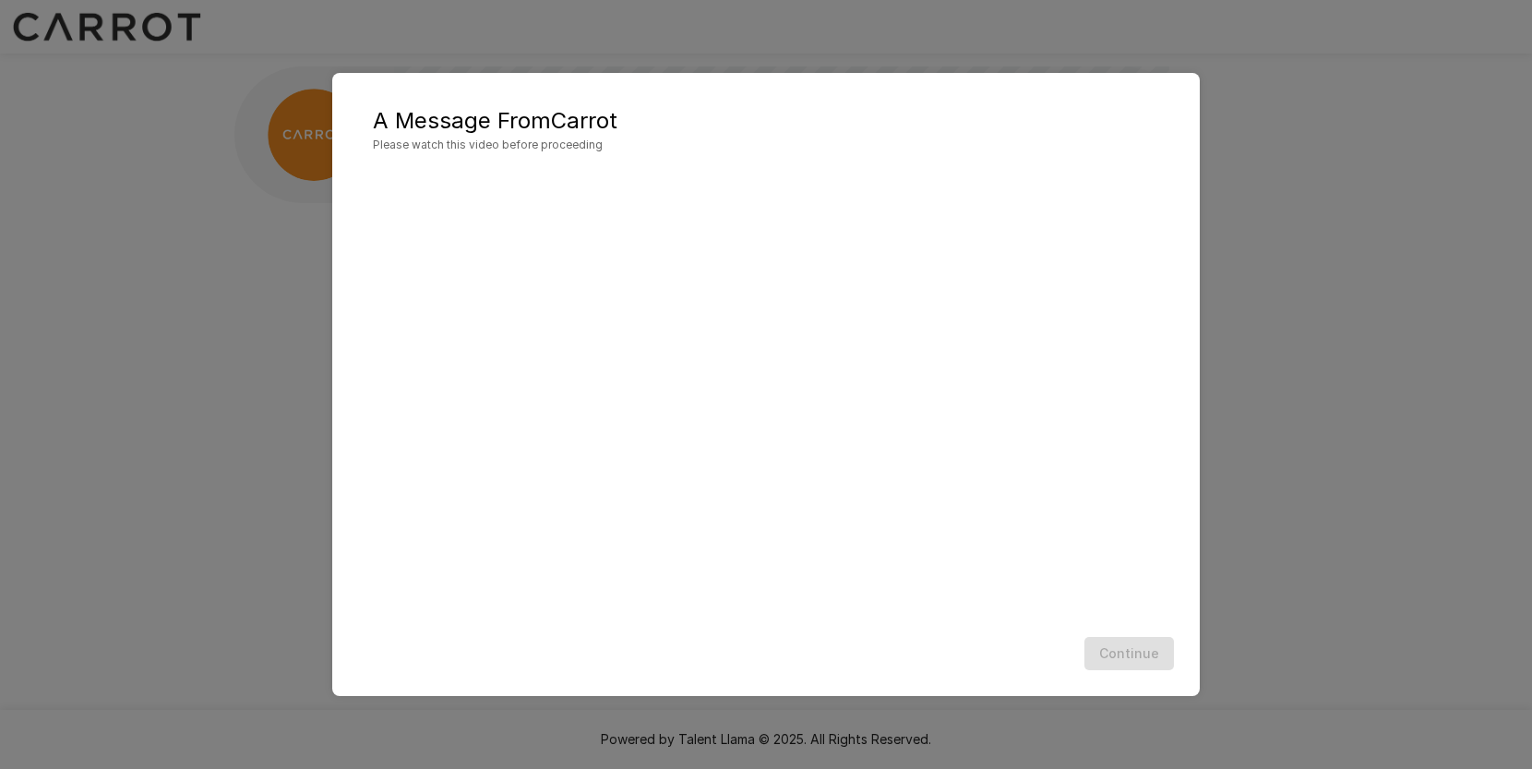
scroll to position [1, 0]
click at [1123, 652] on button "Continue" at bounding box center [1130, 654] width 90 height 34
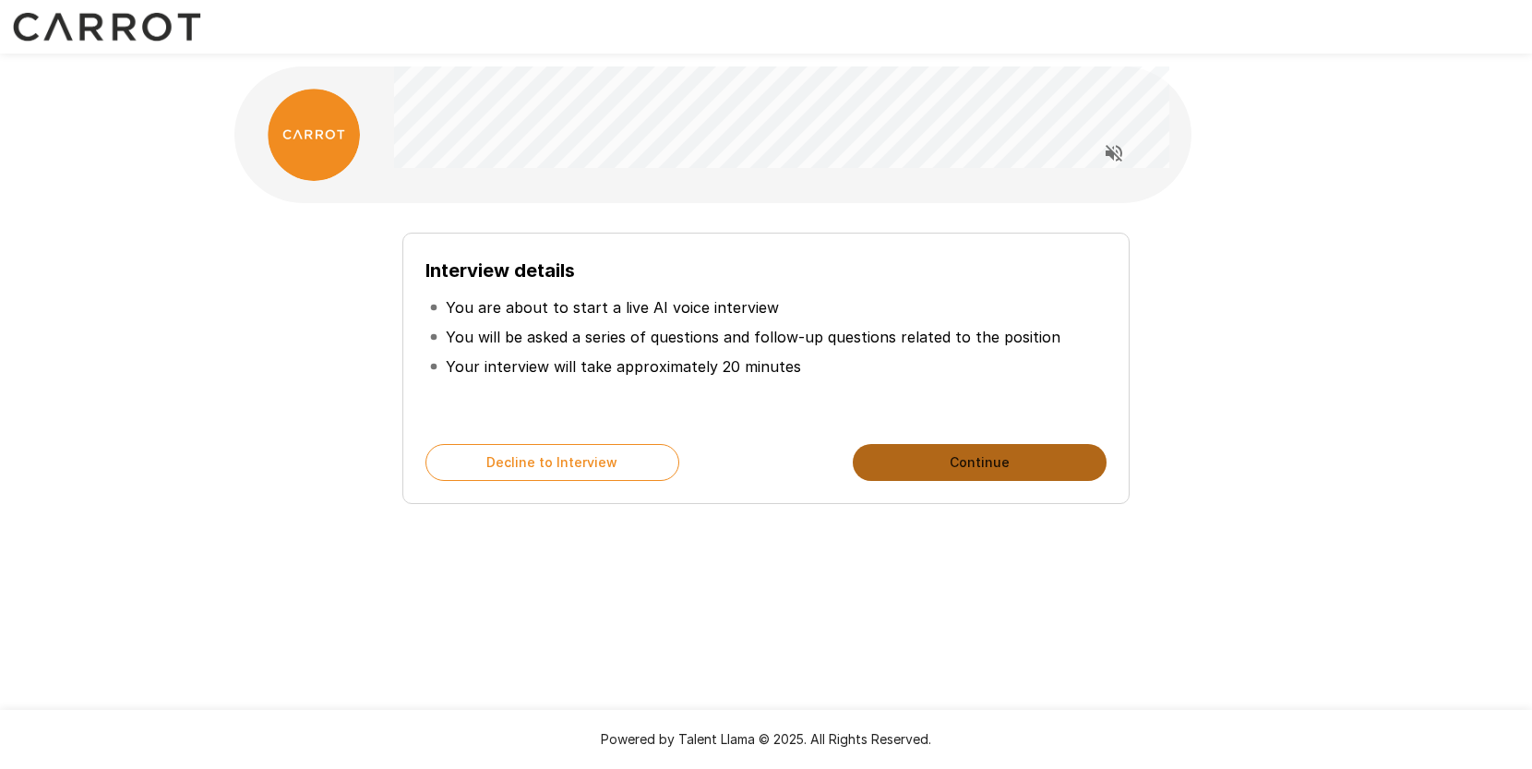
click at [990, 467] on button "Continue" at bounding box center [980, 462] width 254 height 37
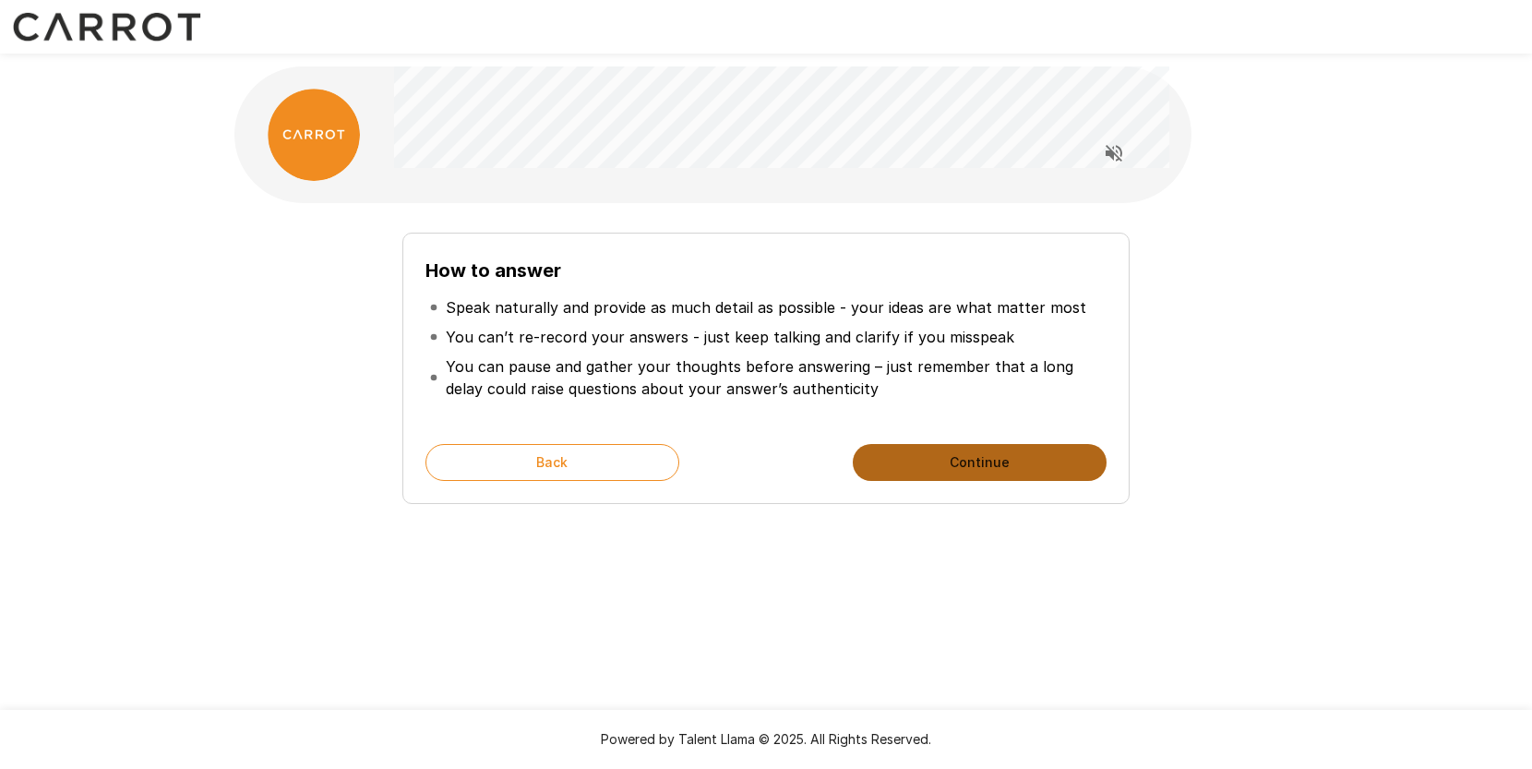
click at [990, 467] on button "Continue" at bounding box center [980, 462] width 254 height 37
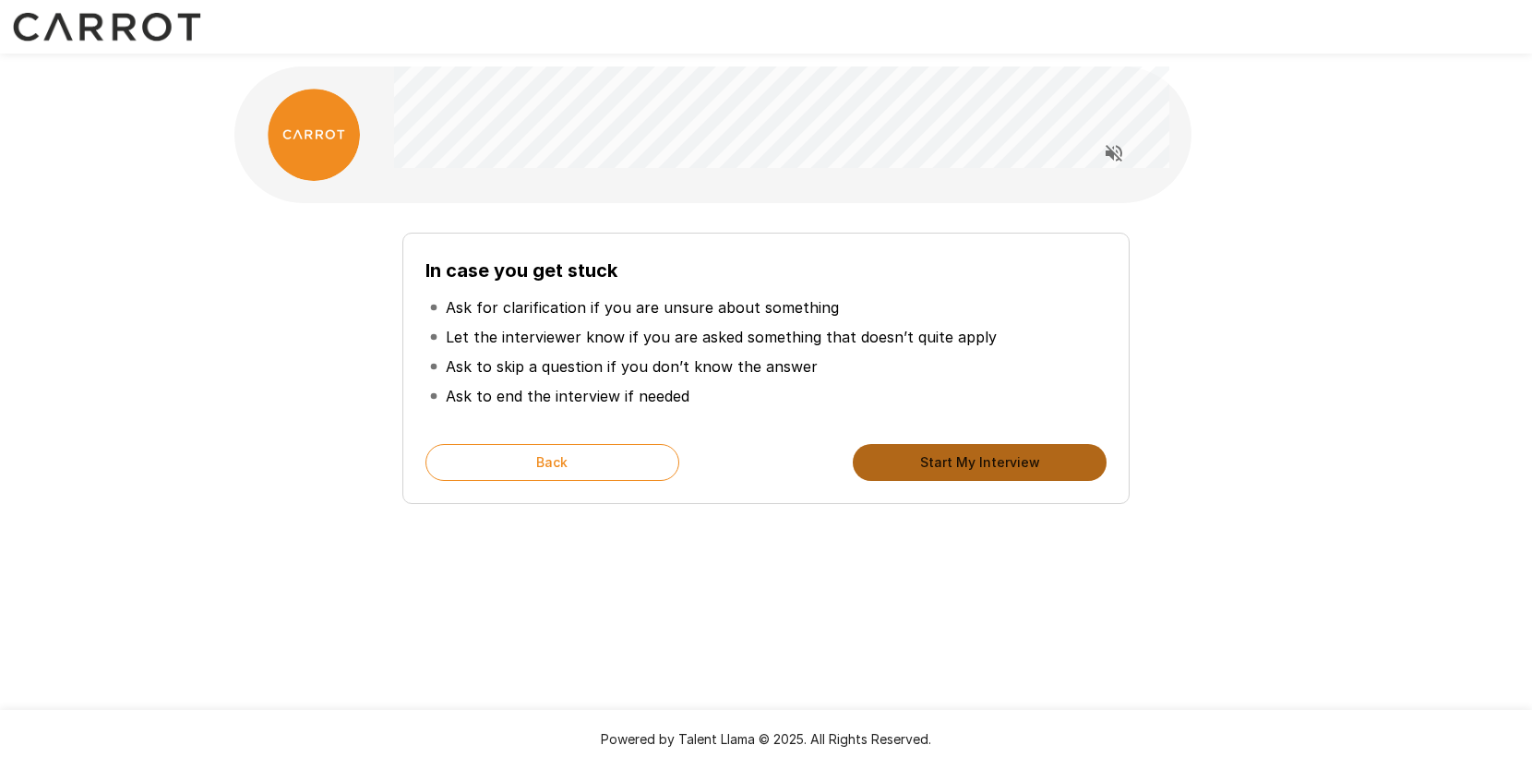
click at [990, 470] on button "Start My Interview" at bounding box center [980, 462] width 254 height 37
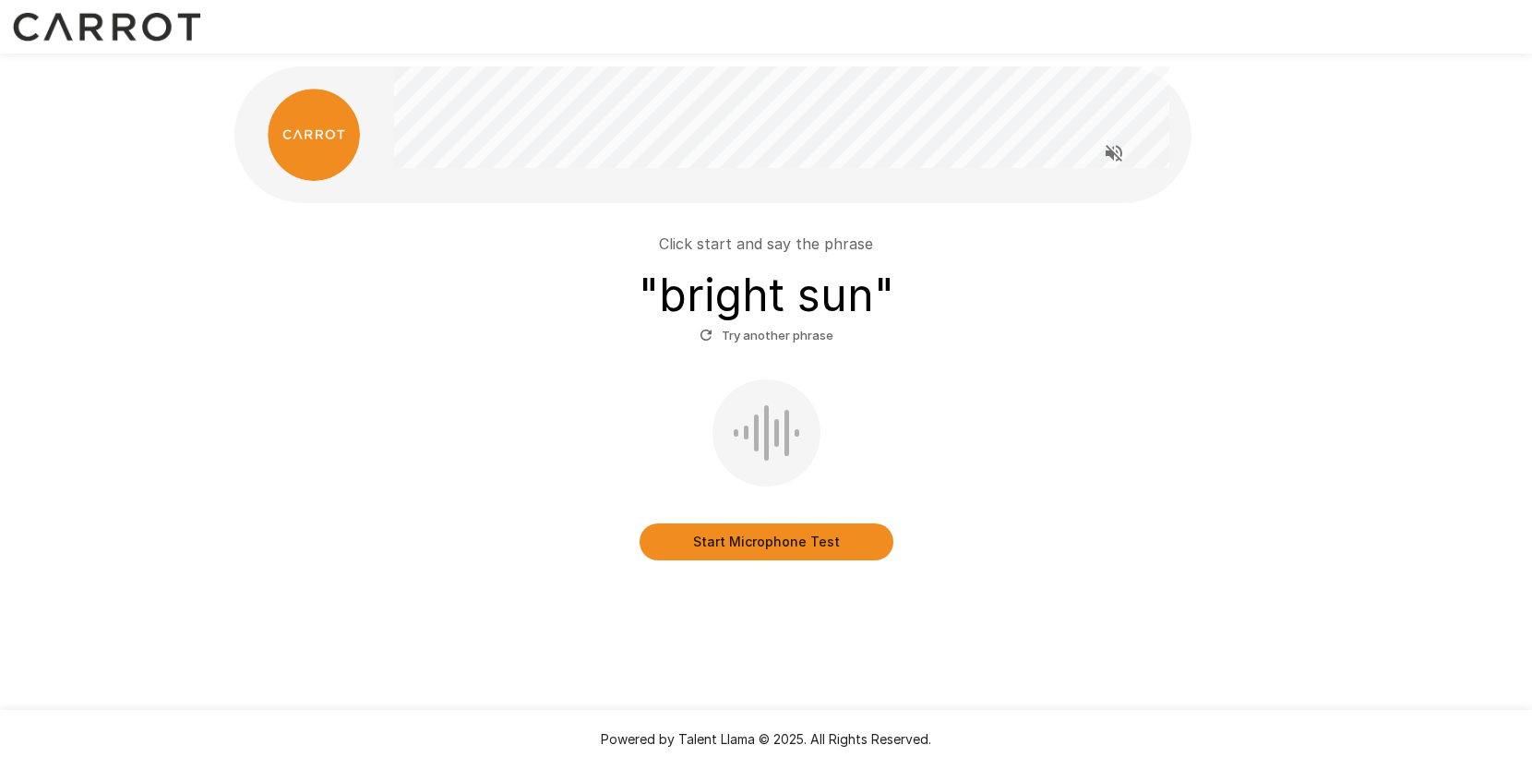
click at [822, 553] on button "Start Microphone Test" at bounding box center [767, 541] width 254 height 37
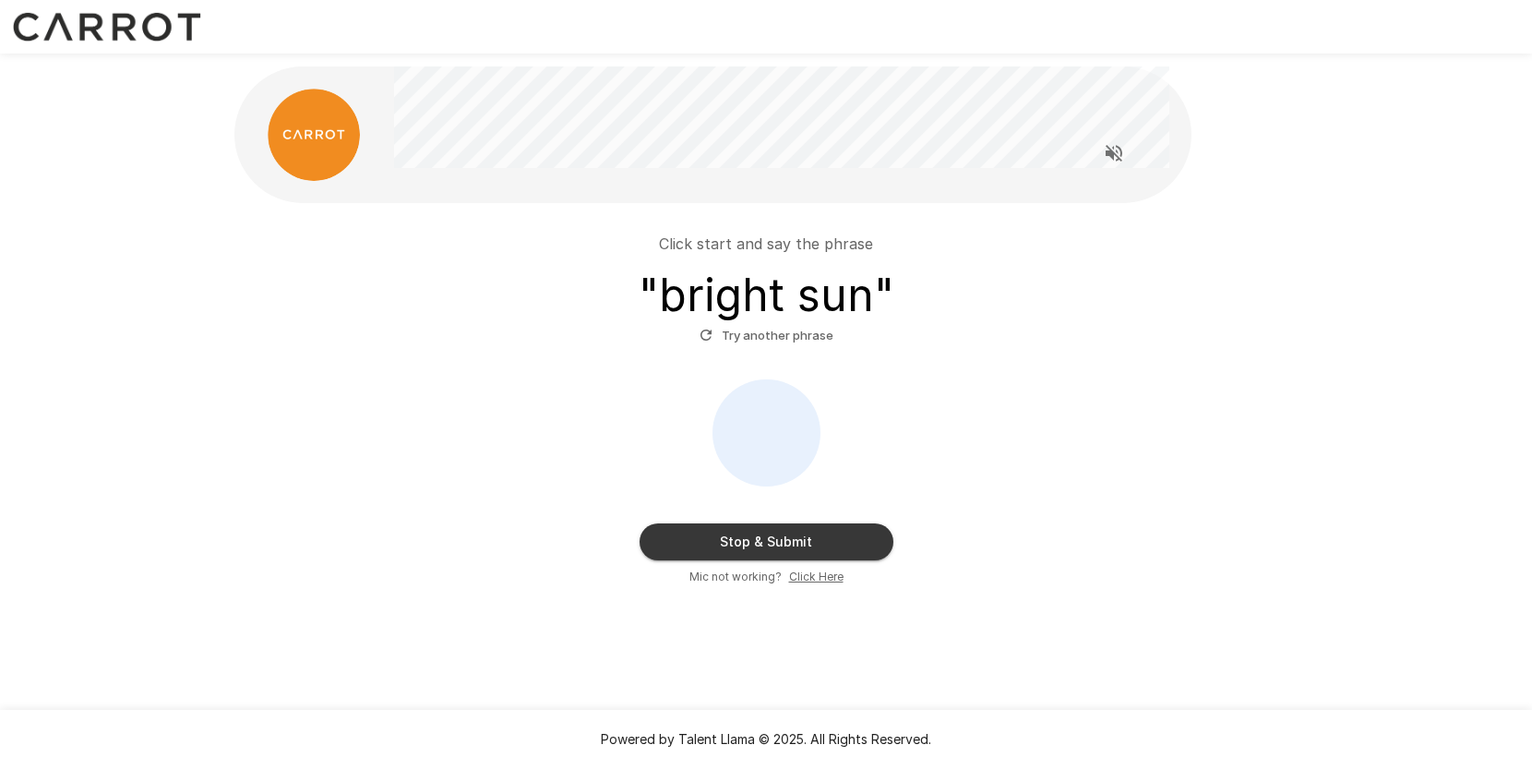
click at [794, 548] on button "Stop & Submit" at bounding box center [767, 541] width 254 height 37
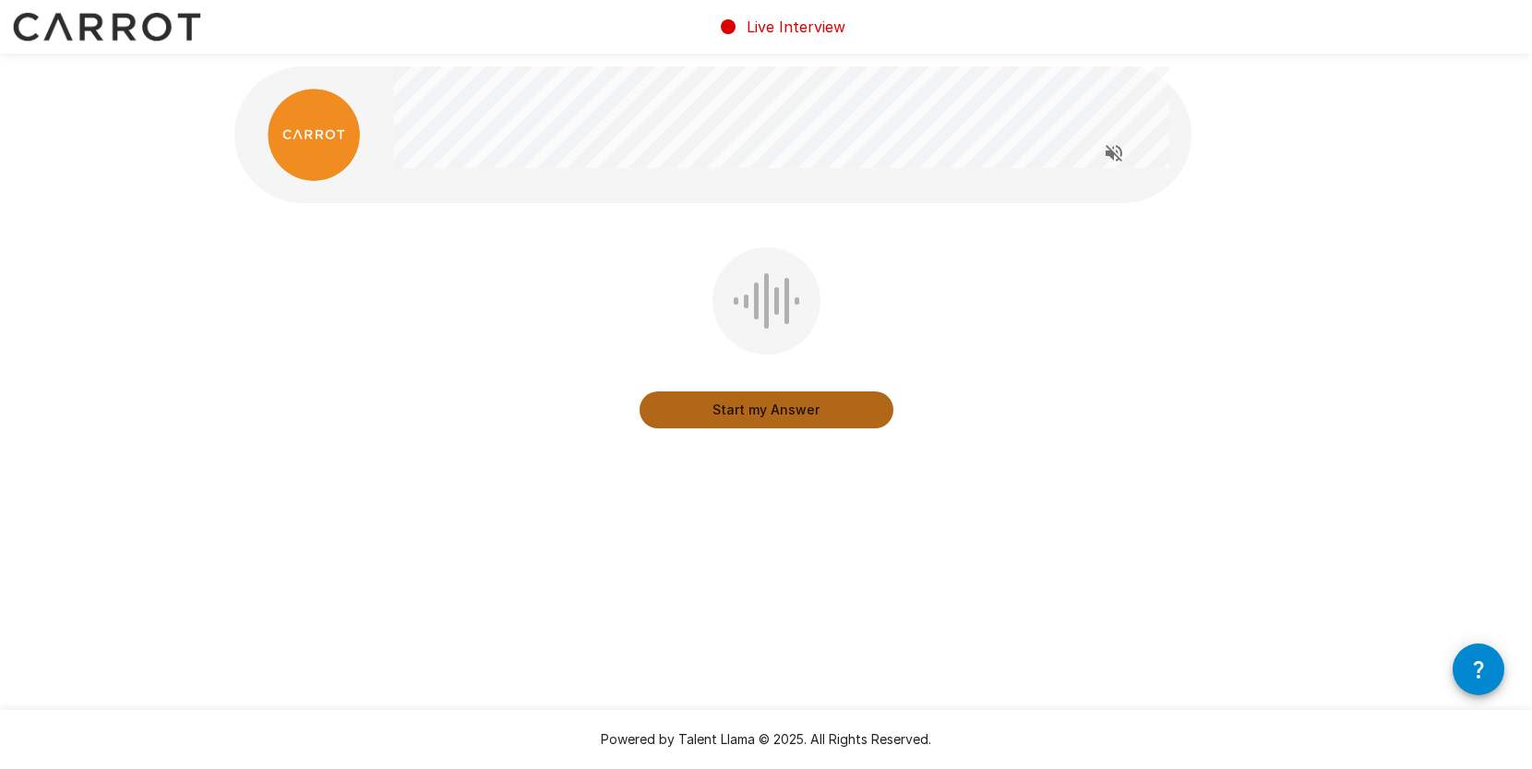
click at [758, 410] on button "Start my Answer" at bounding box center [767, 409] width 254 height 37
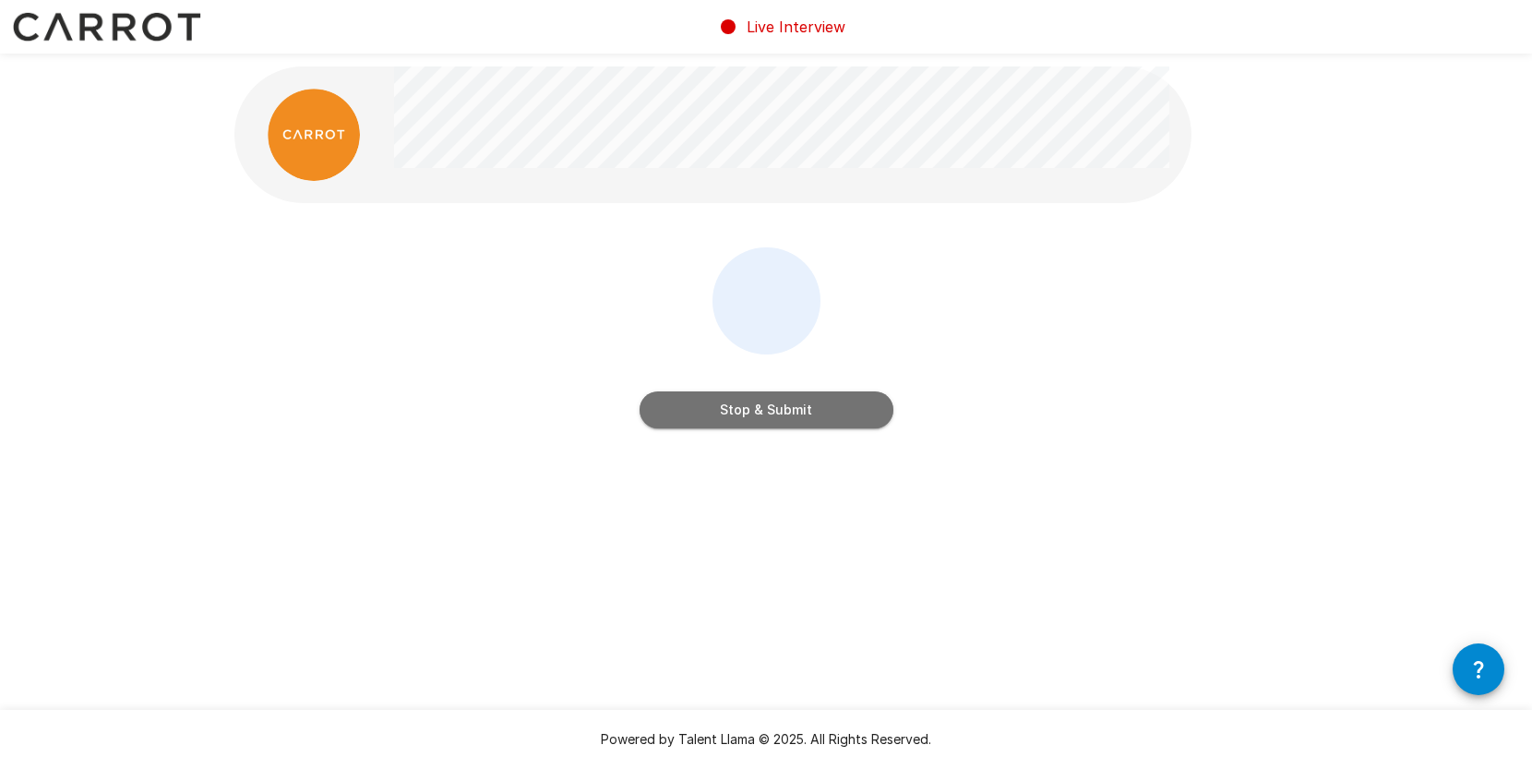
click at [758, 410] on button "Stop & Submit" at bounding box center [767, 409] width 254 height 37
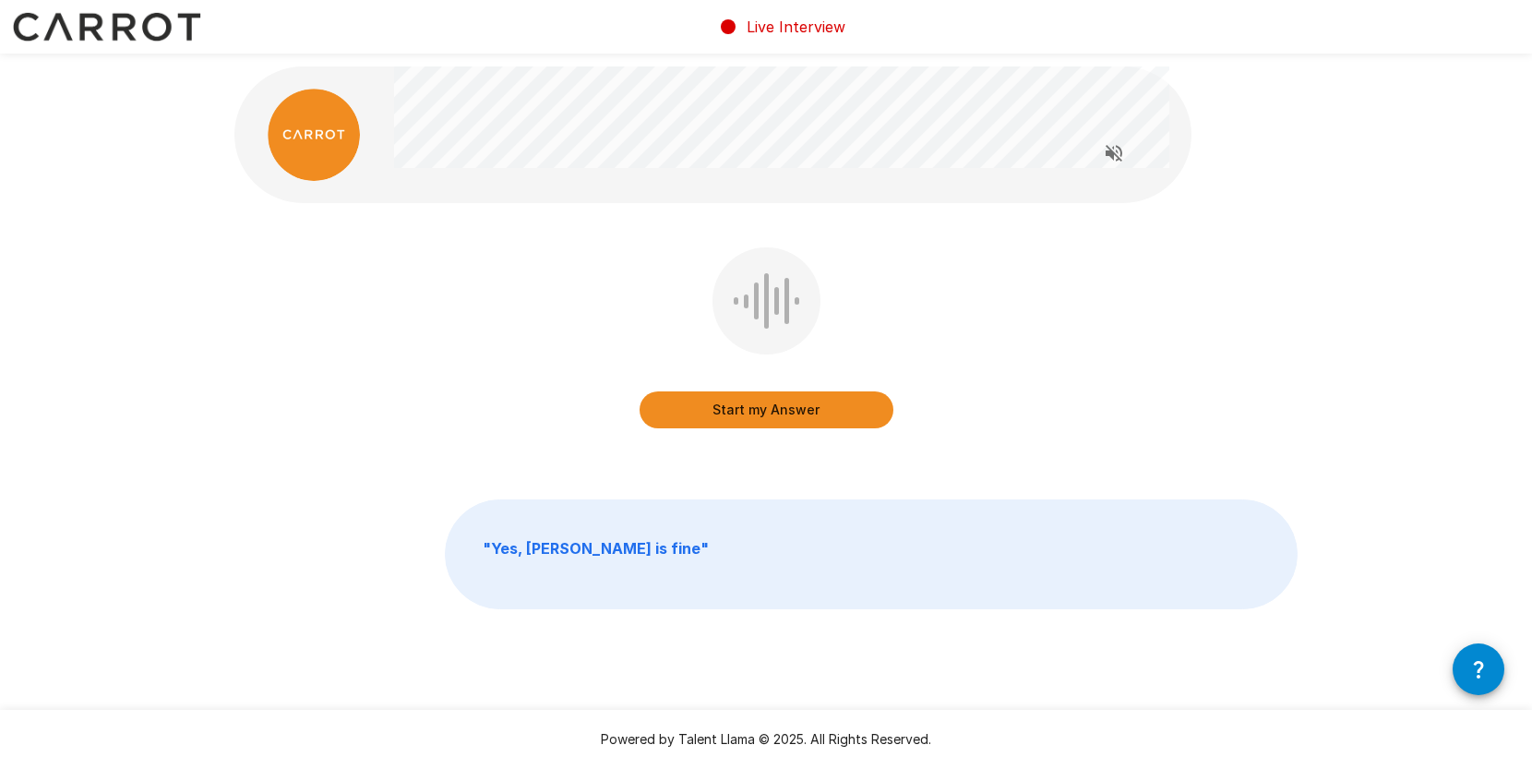
click at [758, 410] on button "Start my Answer" at bounding box center [767, 409] width 254 height 37
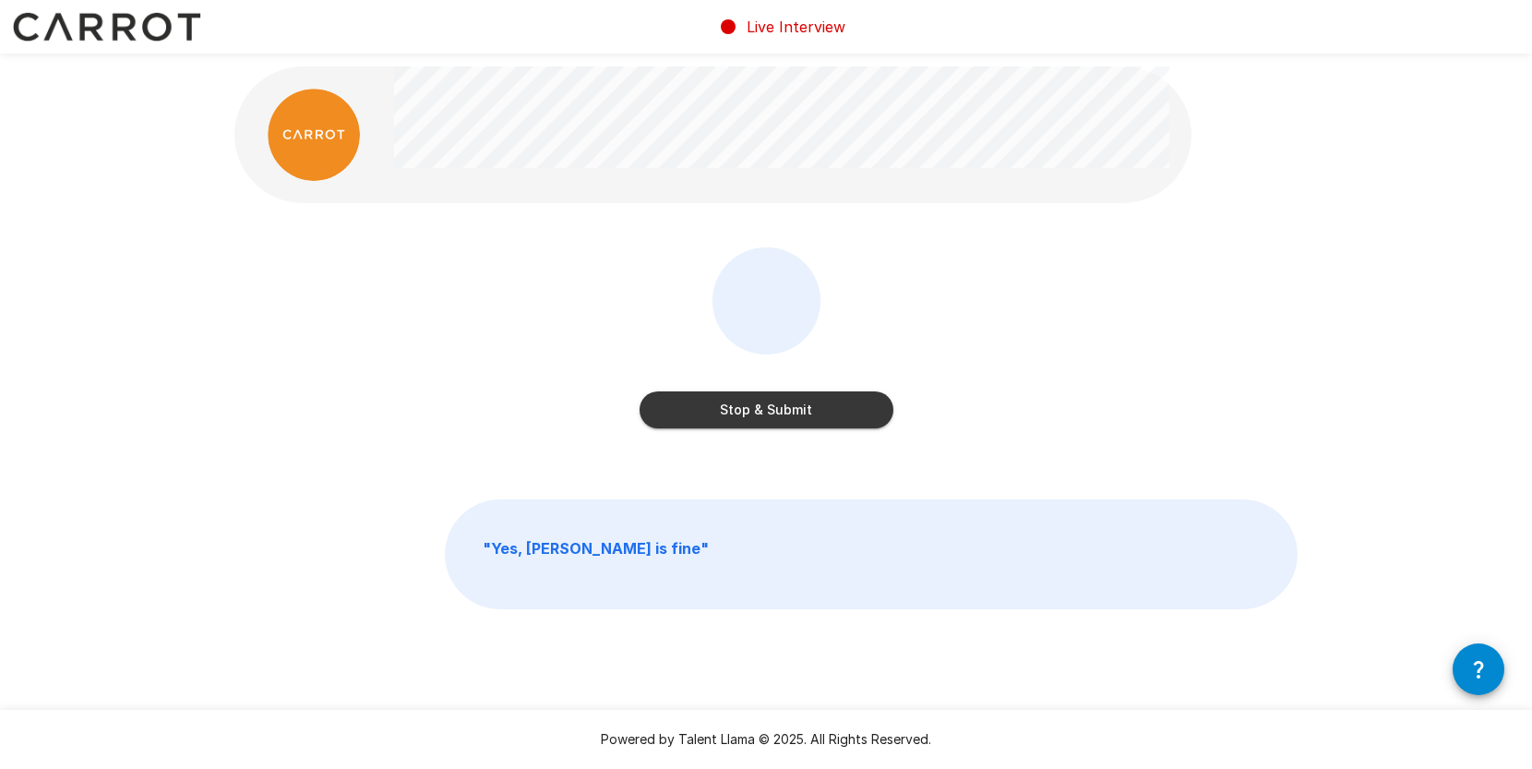
click at [758, 410] on button "Stop & Submit" at bounding box center [767, 409] width 254 height 37
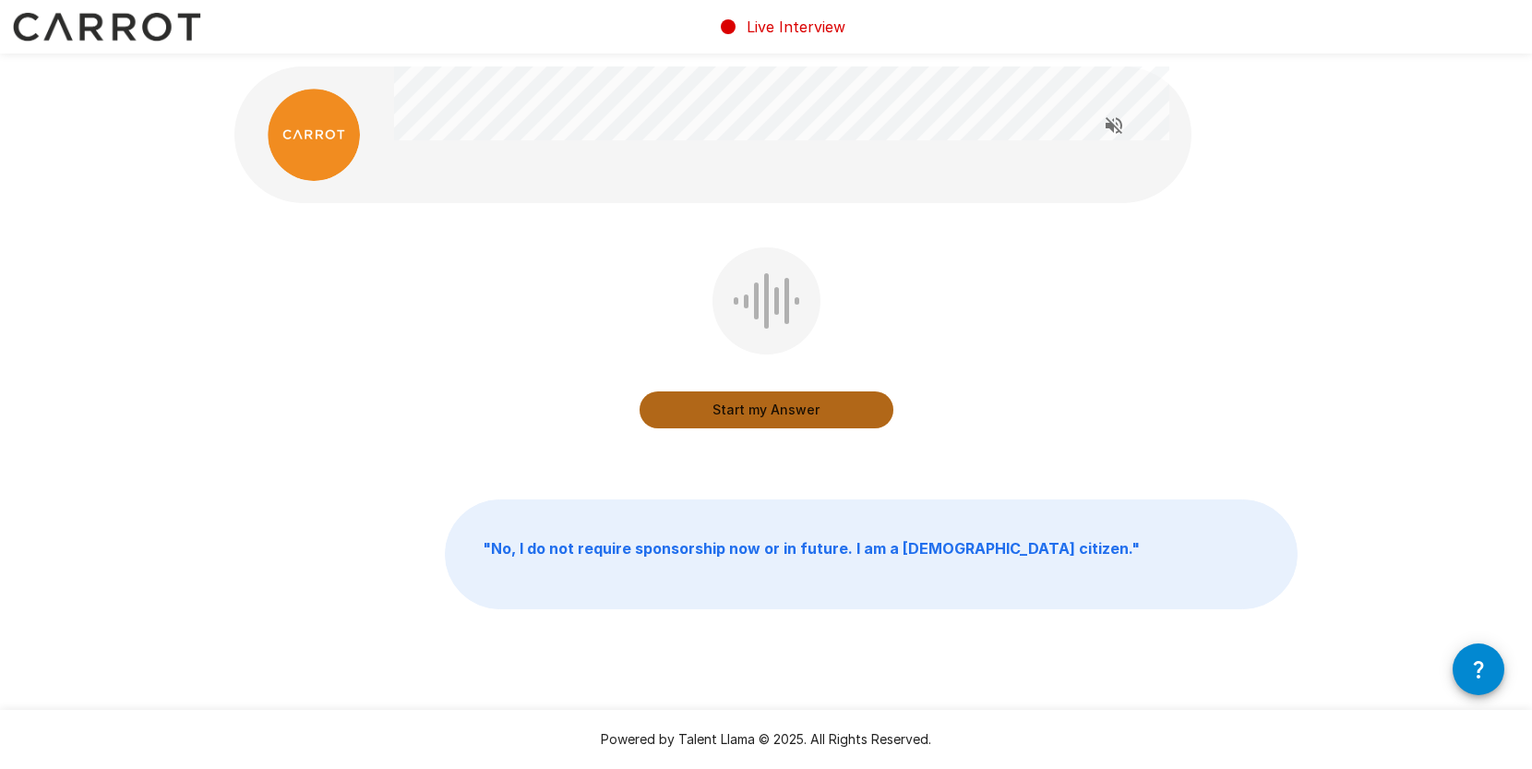
click at [758, 410] on button "Start my Answer" at bounding box center [767, 409] width 254 height 37
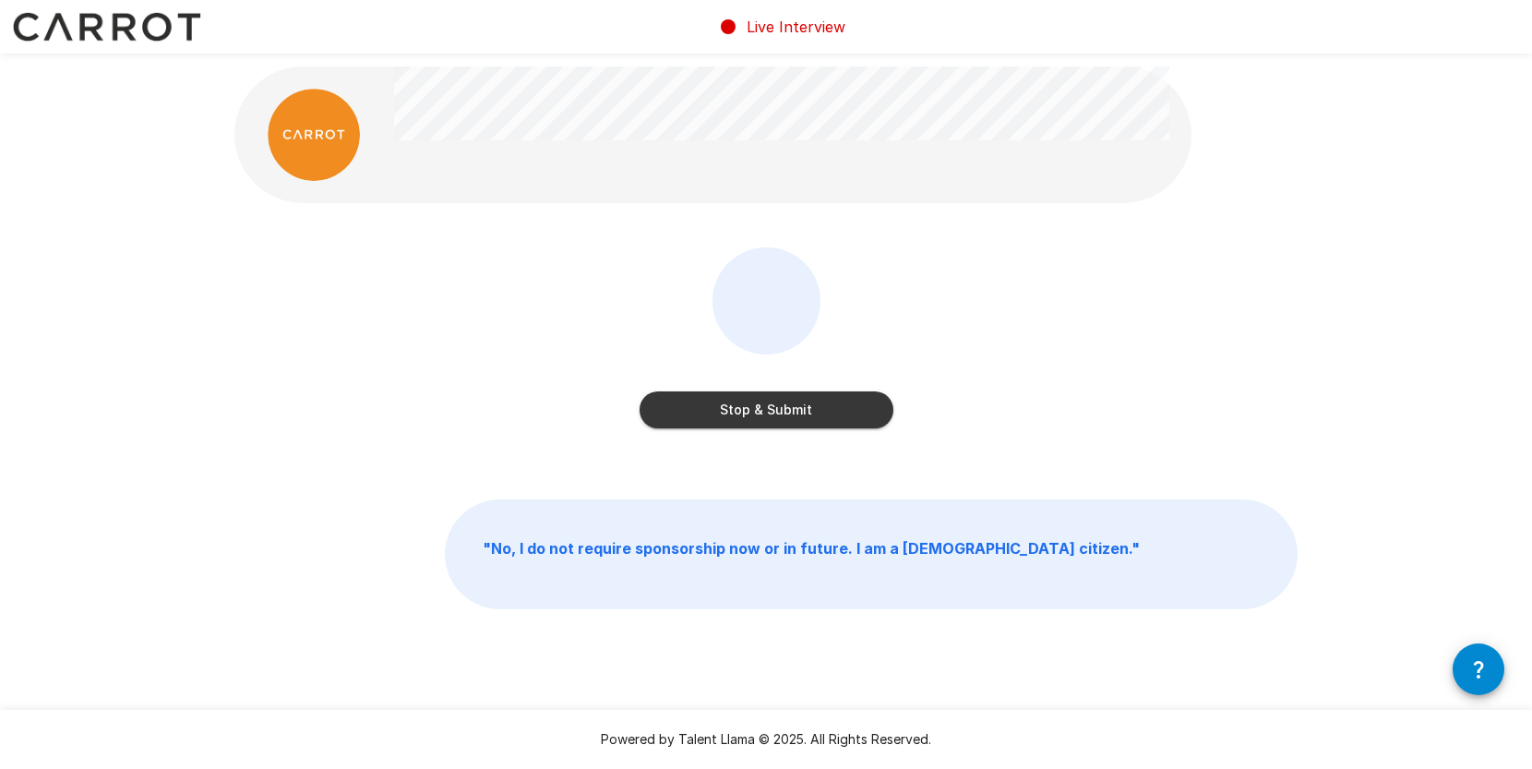
click at [758, 410] on button "Stop & Submit" at bounding box center [767, 409] width 254 height 37
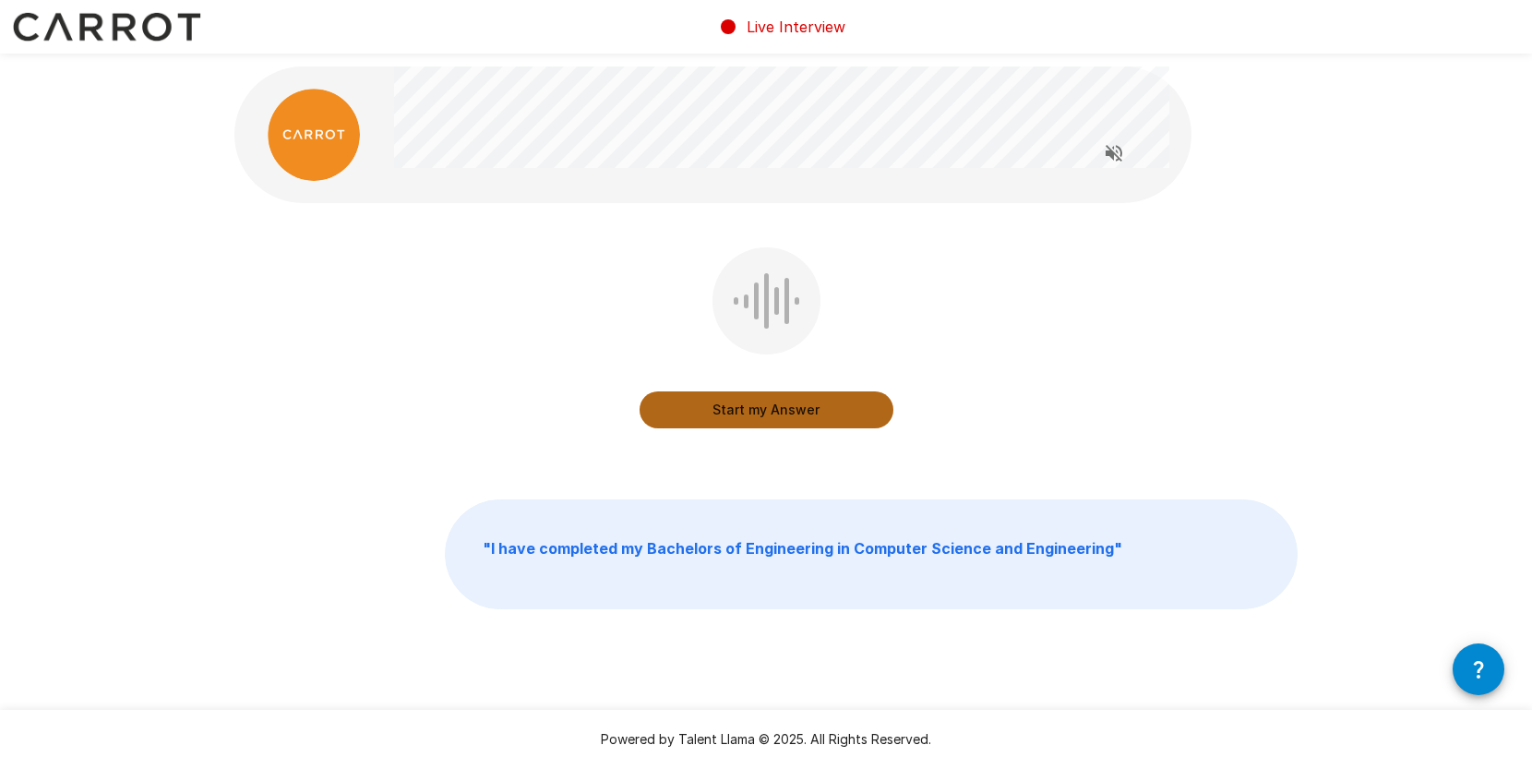
click at [758, 410] on button "Start my Answer" at bounding box center [767, 409] width 254 height 37
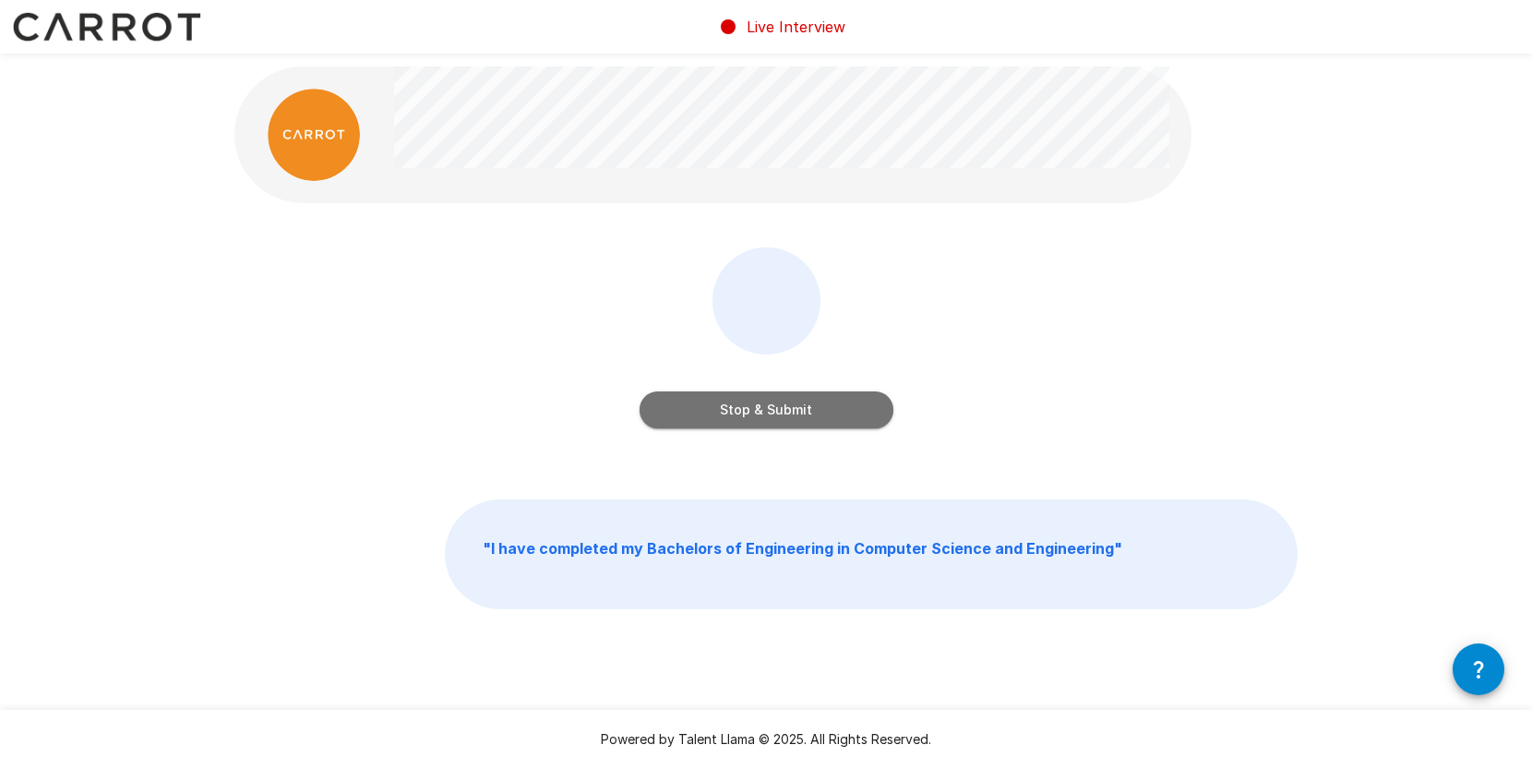
click at [758, 410] on button "Stop & Submit" at bounding box center [767, 409] width 254 height 37
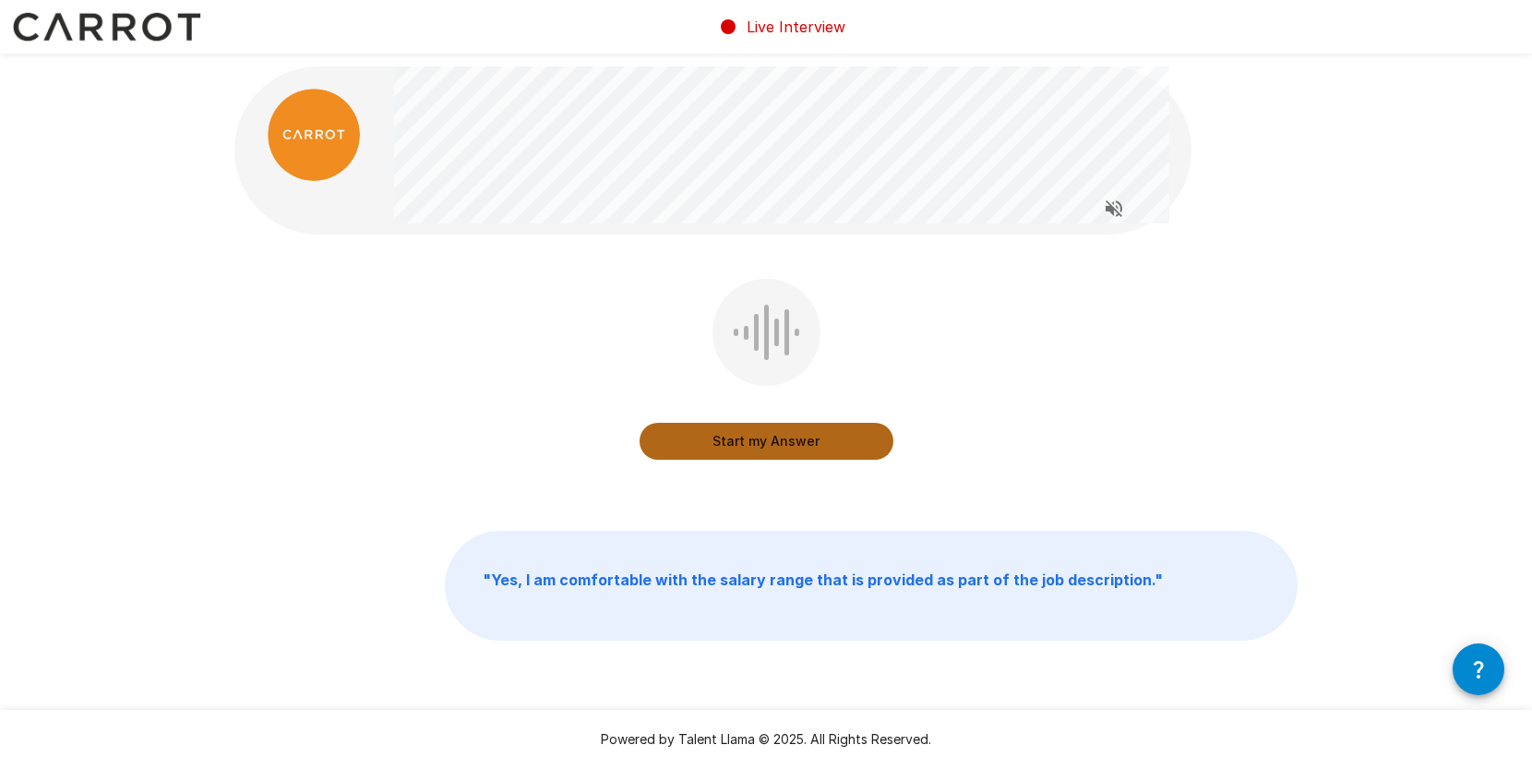
click at [765, 440] on button "Start my Answer" at bounding box center [767, 441] width 254 height 37
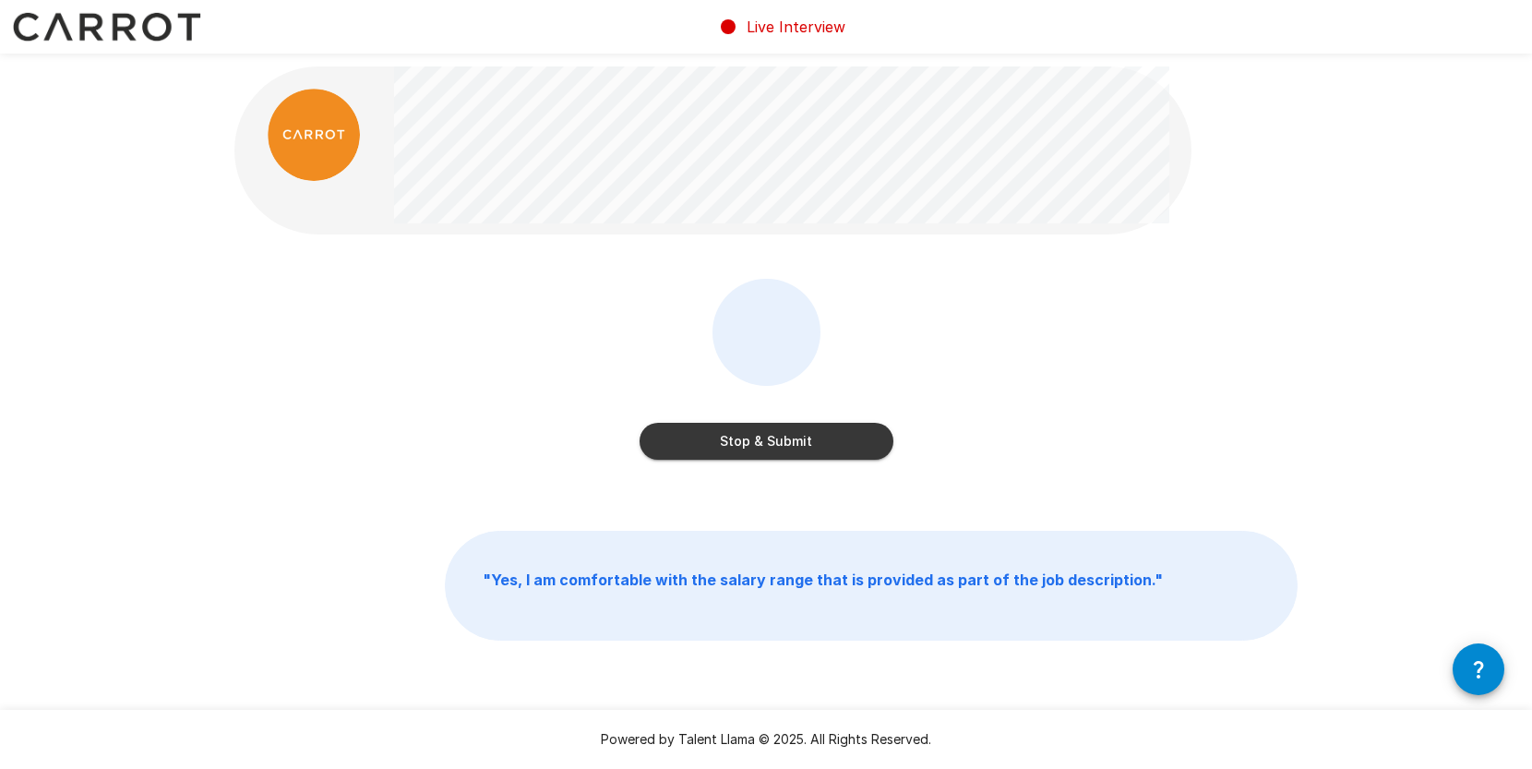
click at [798, 455] on button "Stop & Submit" at bounding box center [767, 441] width 254 height 37
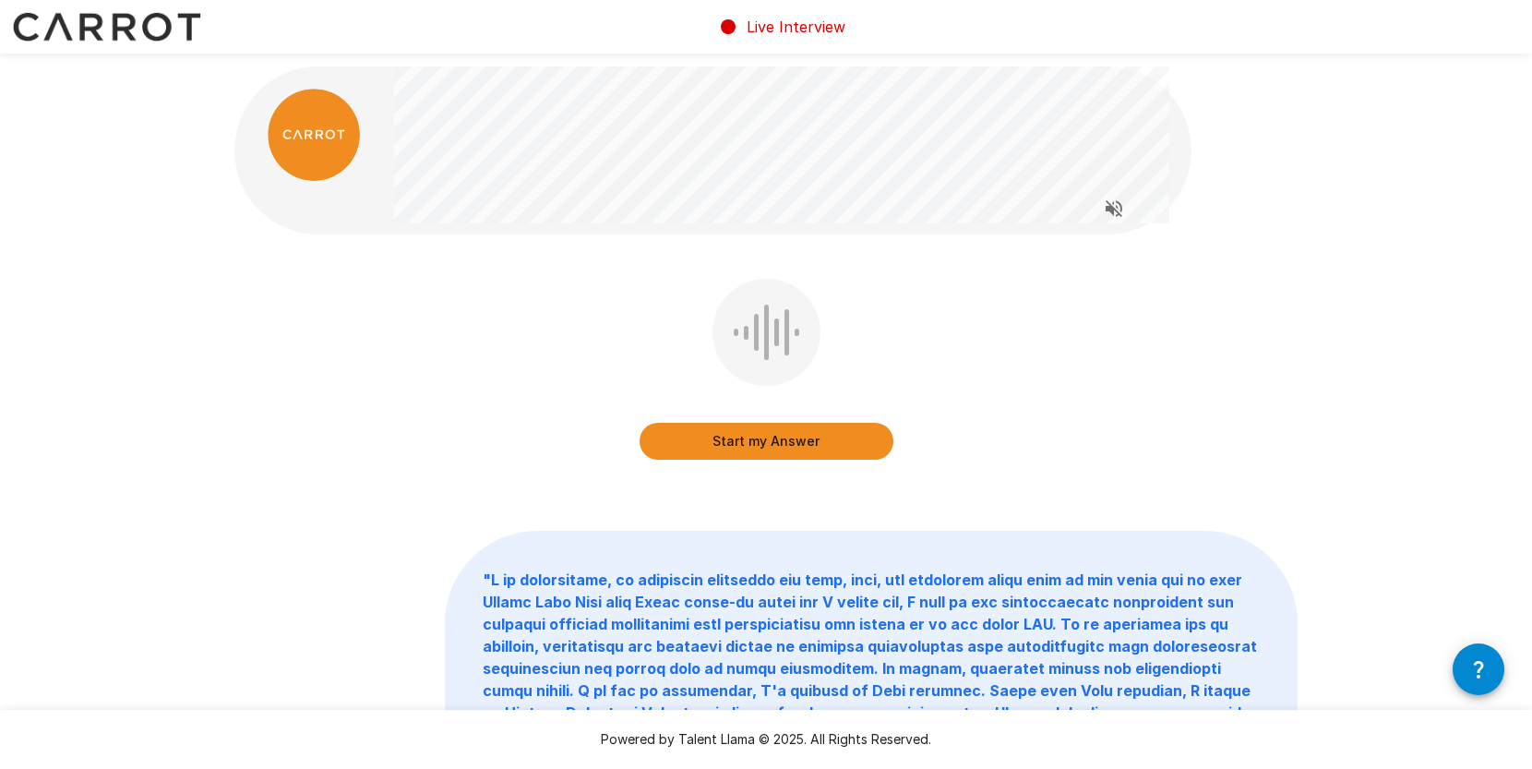
click at [782, 444] on button "Start my Answer" at bounding box center [767, 441] width 254 height 37
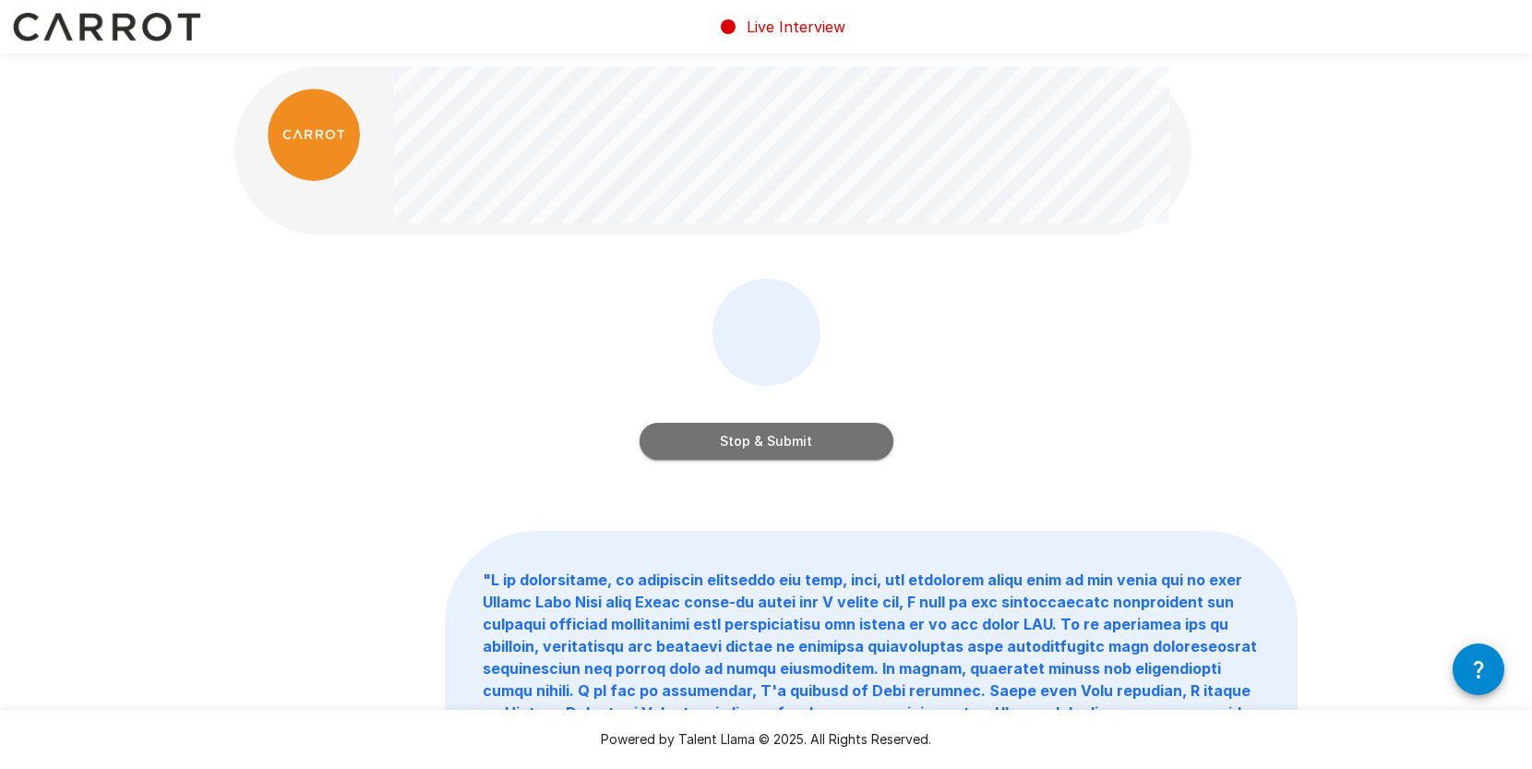
click at [782, 444] on button "Stop & Submit" at bounding box center [767, 441] width 254 height 37
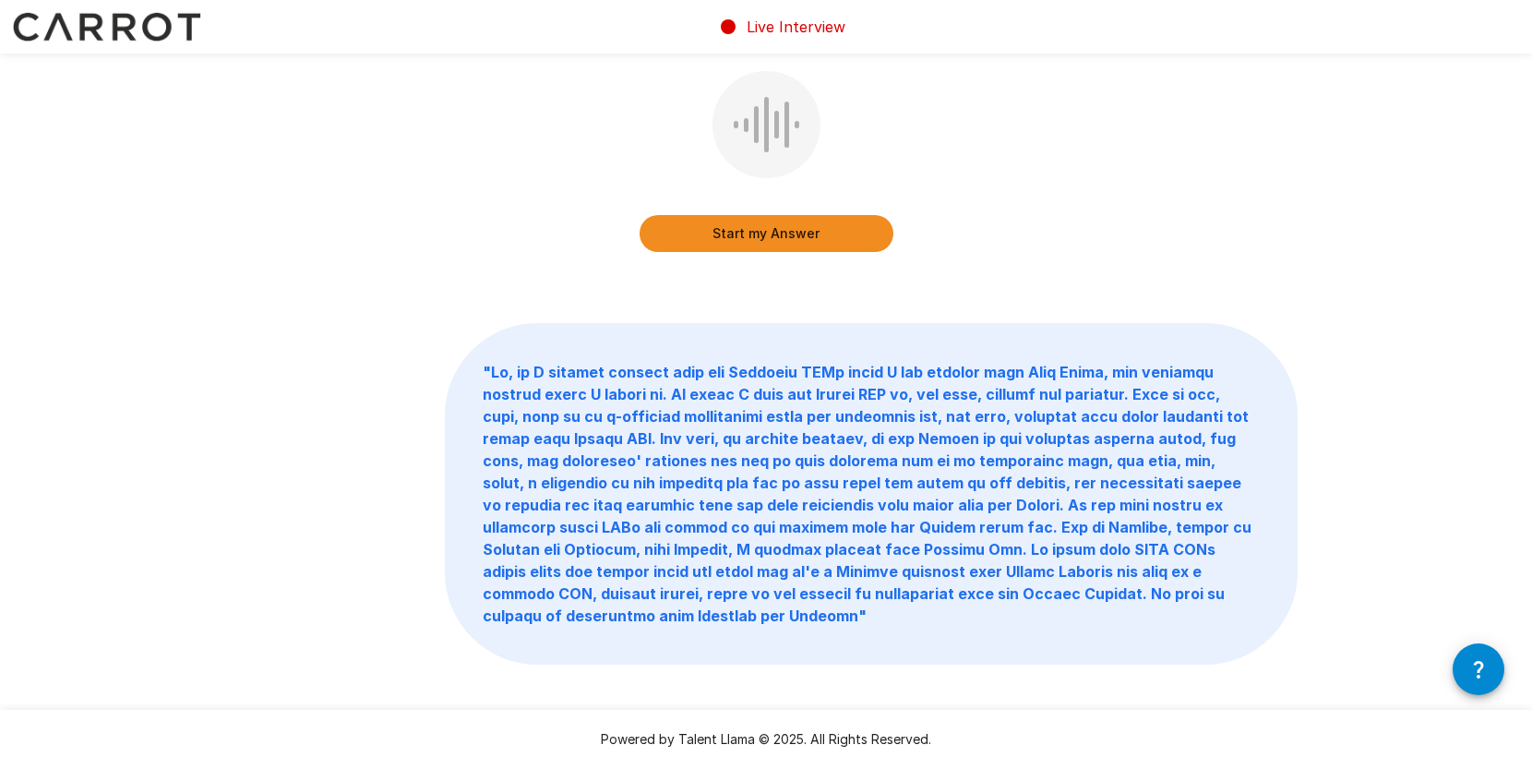
scroll to position [201, 0]
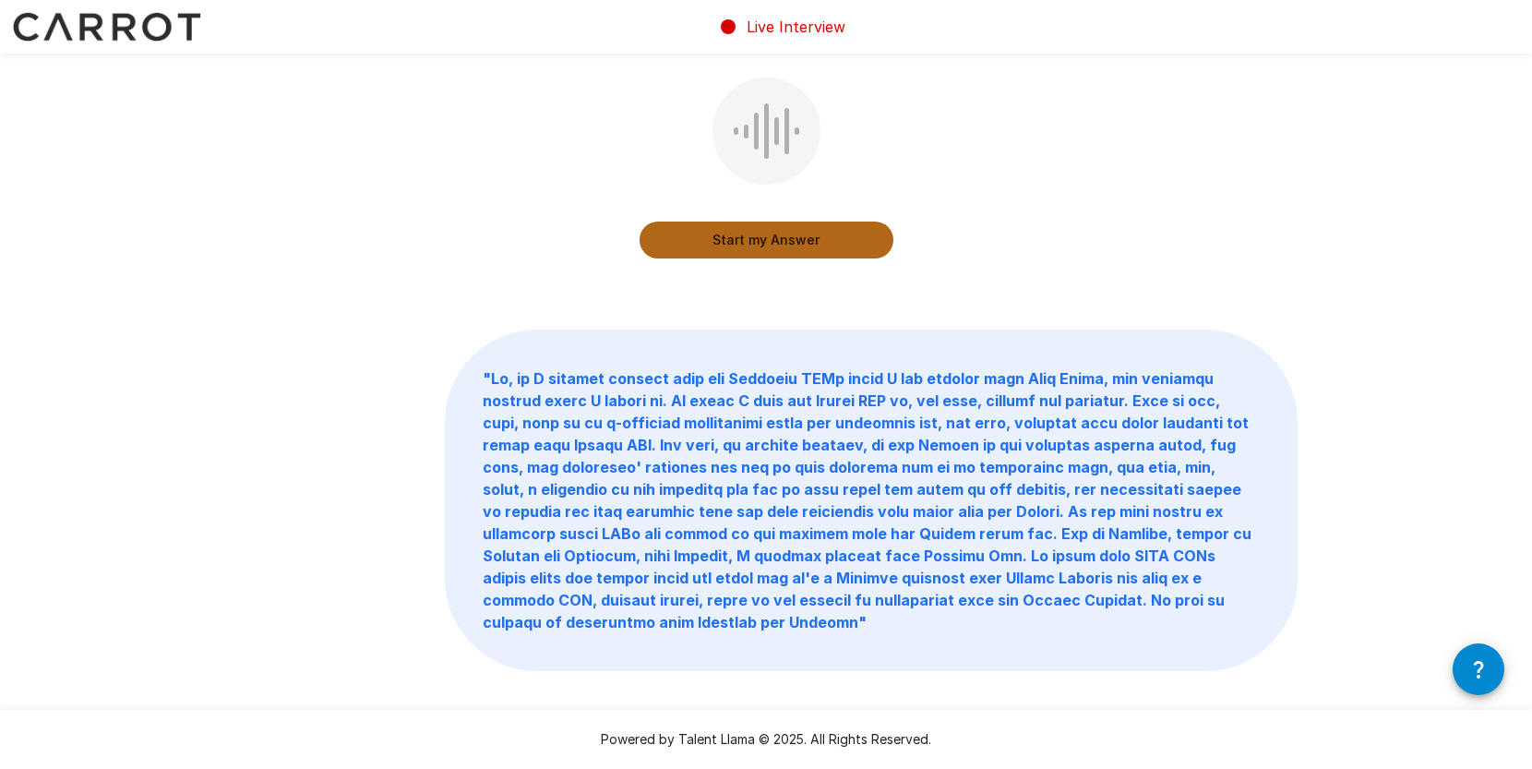
click at [807, 235] on button "Start my Answer" at bounding box center [767, 240] width 254 height 37
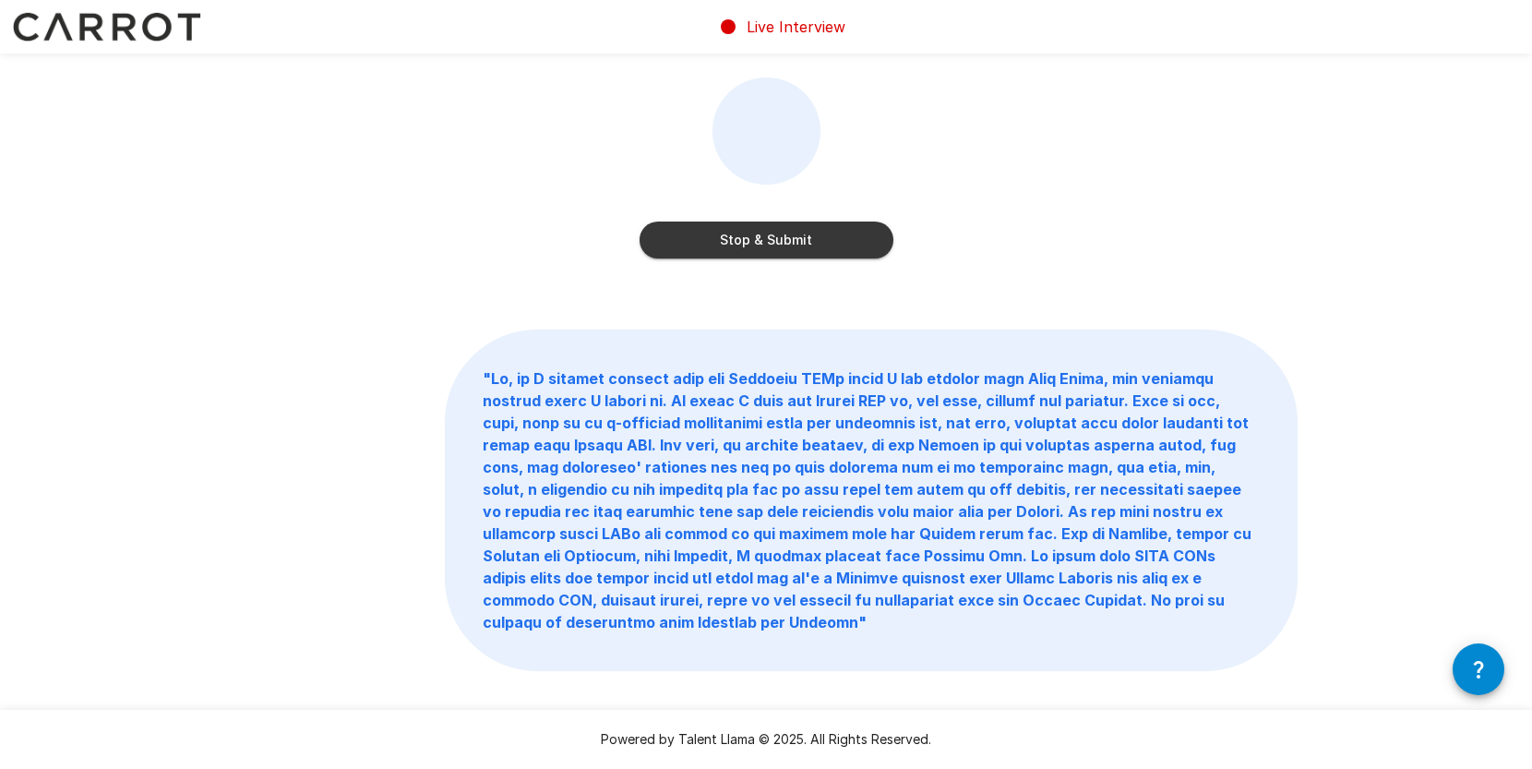
click at [757, 243] on button "Stop & Submit" at bounding box center [767, 240] width 254 height 37
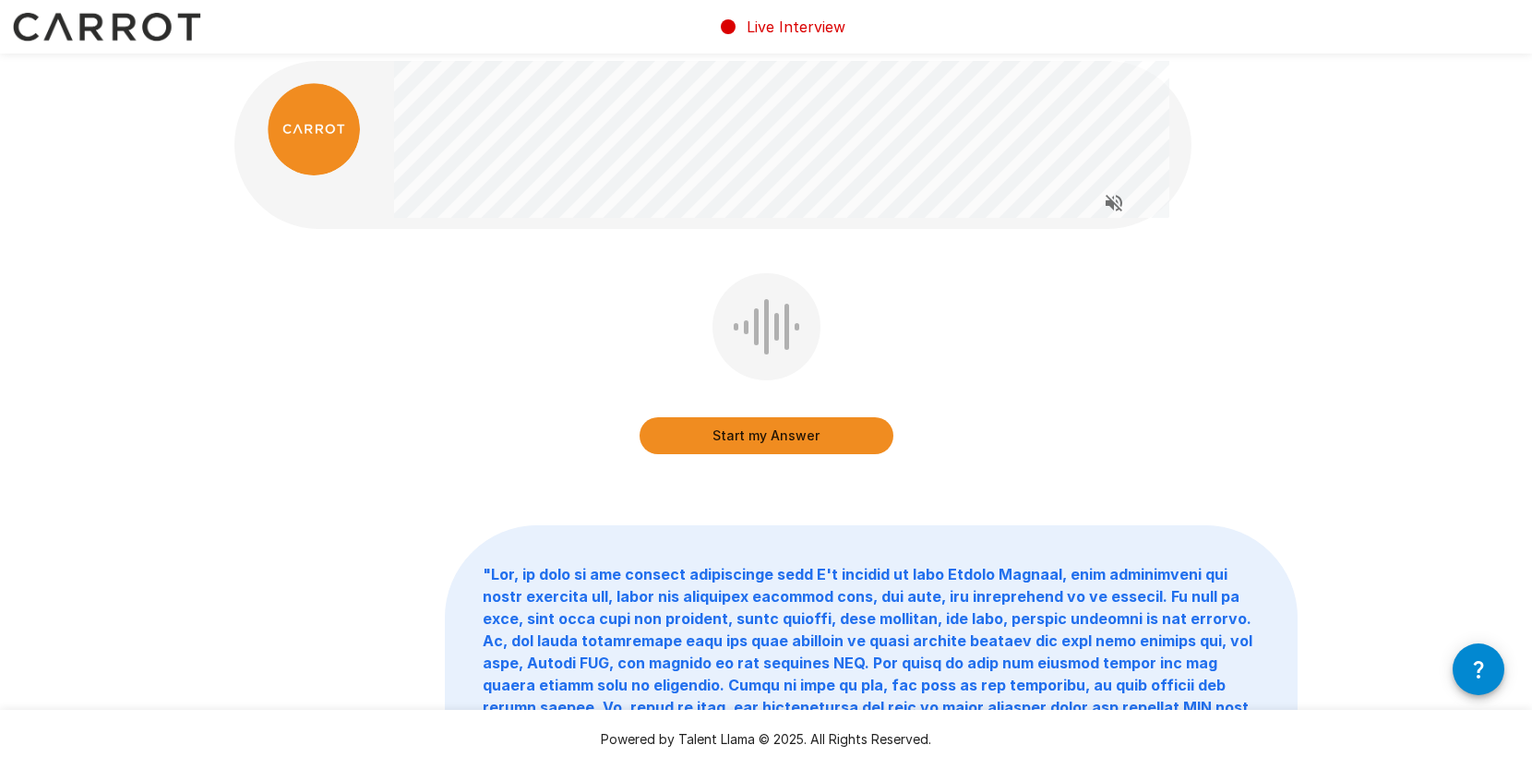
scroll to position [0, 0]
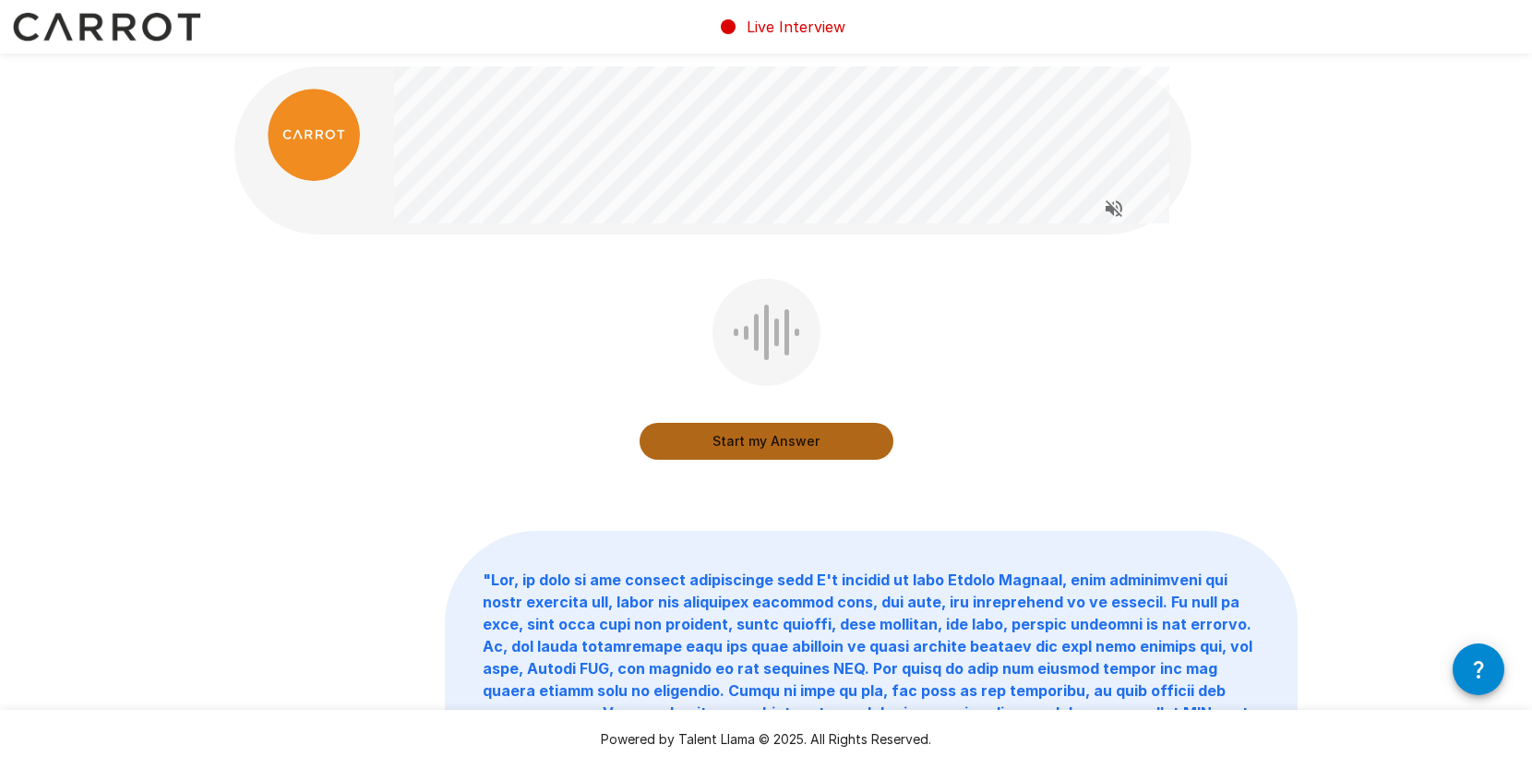
click at [817, 446] on button "Start my Answer" at bounding box center [767, 441] width 254 height 37
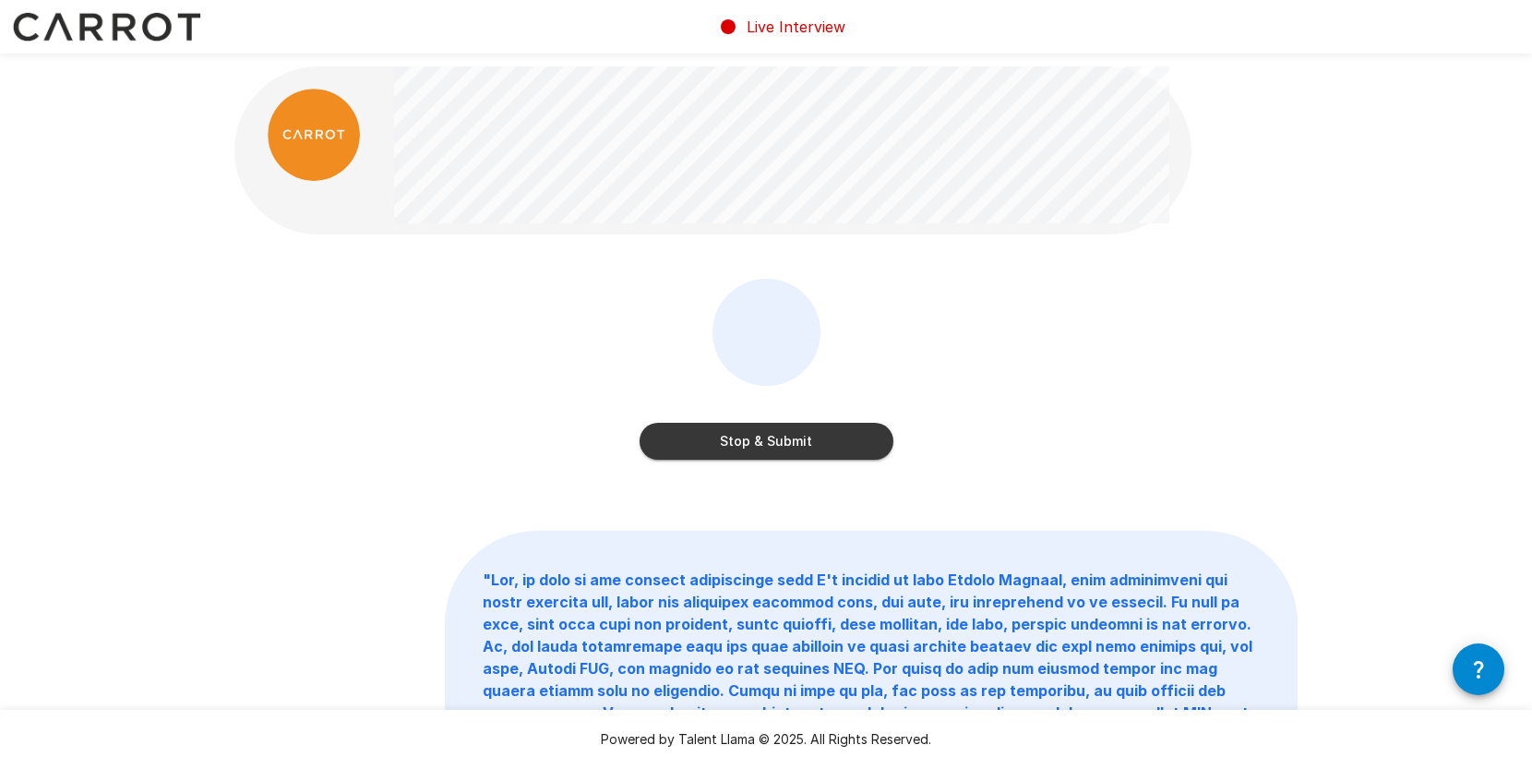
click at [759, 449] on button "Stop & Submit" at bounding box center [767, 441] width 254 height 37
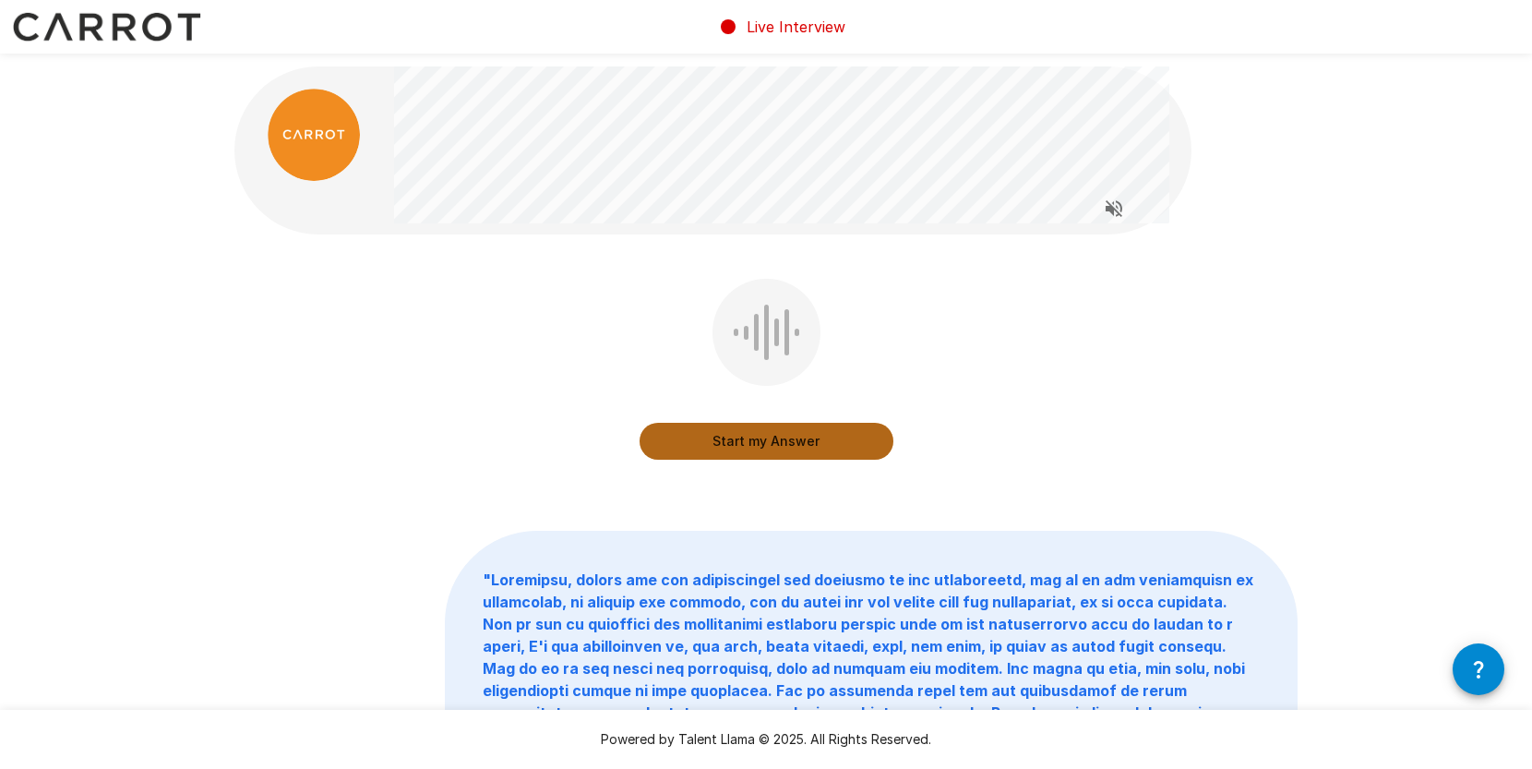
click at [759, 449] on button "Start my Answer" at bounding box center [767, 441] width 254 height 37
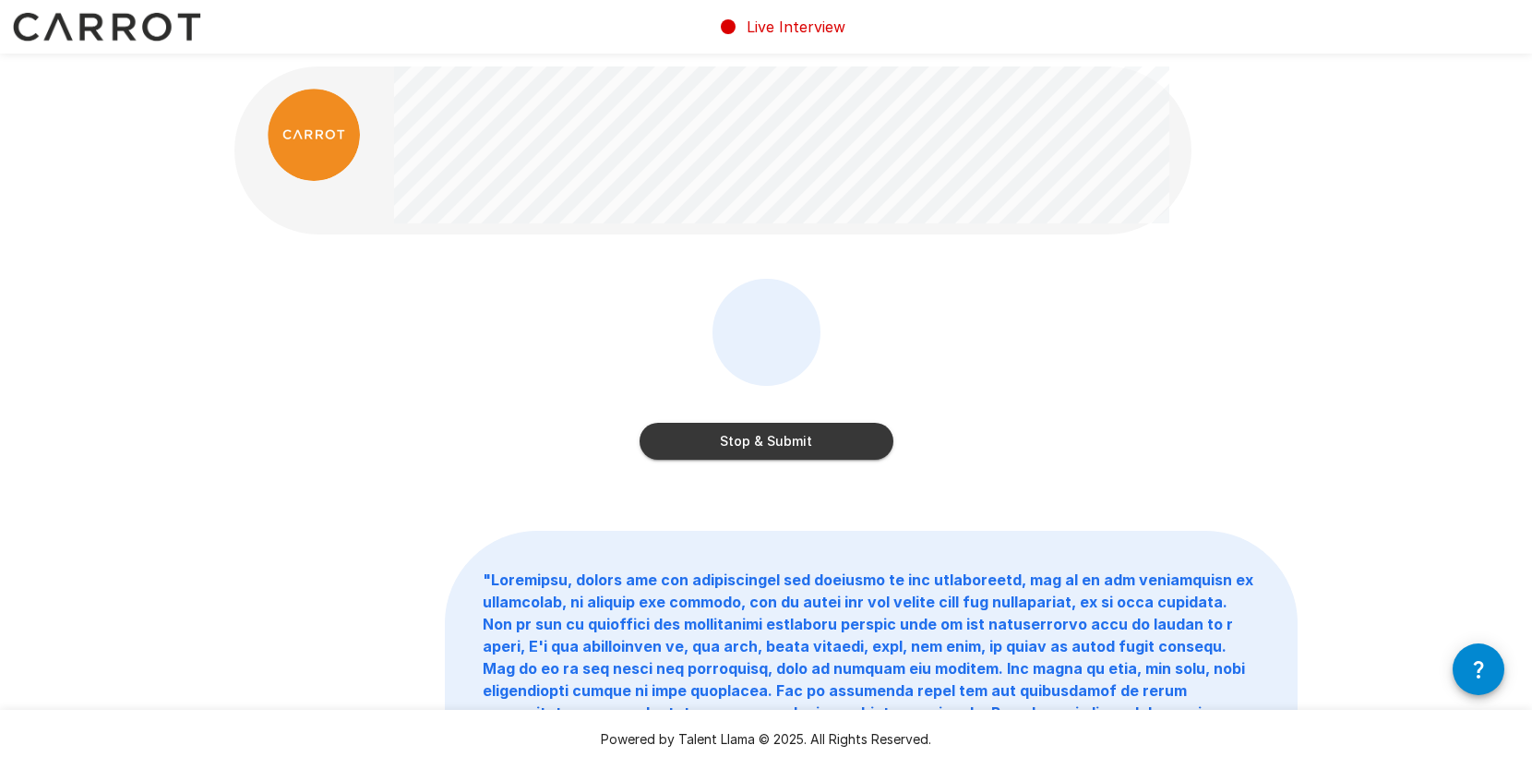
click at [759, 449] on button "Stop & Submit" at bounding box center [767, 441] width 254 height 37
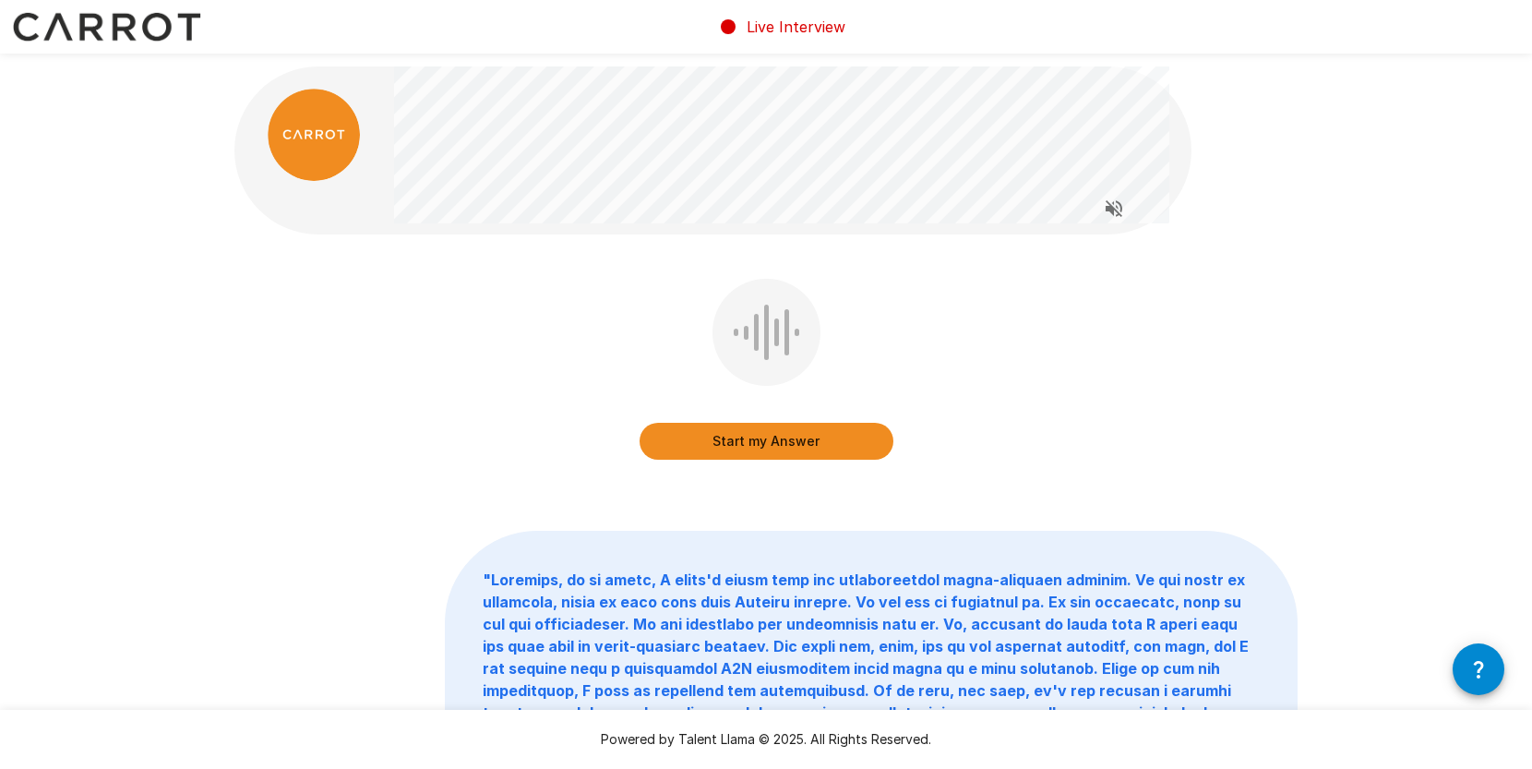
click at [809, 440] on button "Start my Answer" at bounding box center [767, 441] width 254 height 37
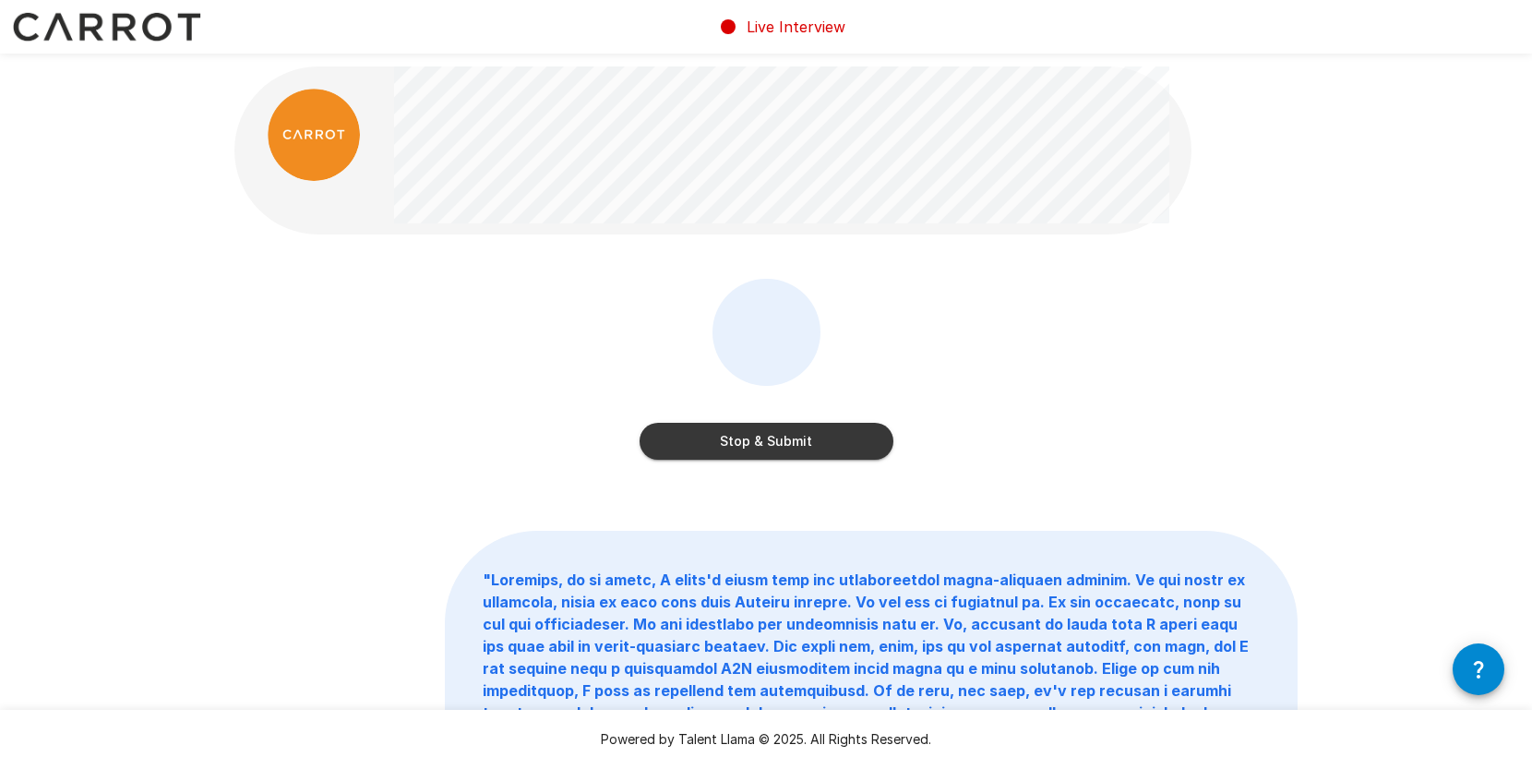
click at [743, 442] on button "Stop & Submit" at bounding box center [767, 441] width 254 height 37
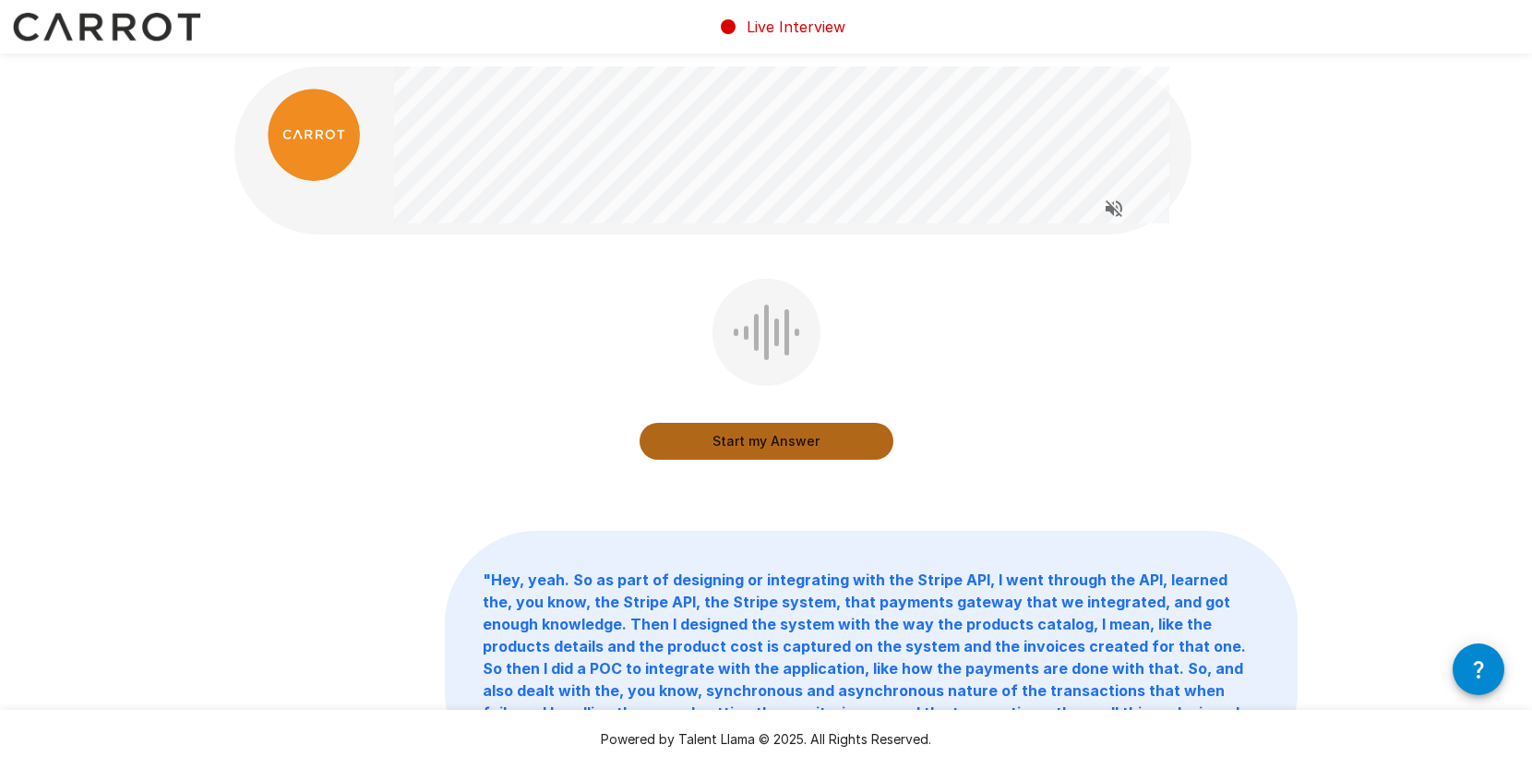
click at [743, 443] on button "Start my Answer" at bounding box center [767, 441] width 254 height 37
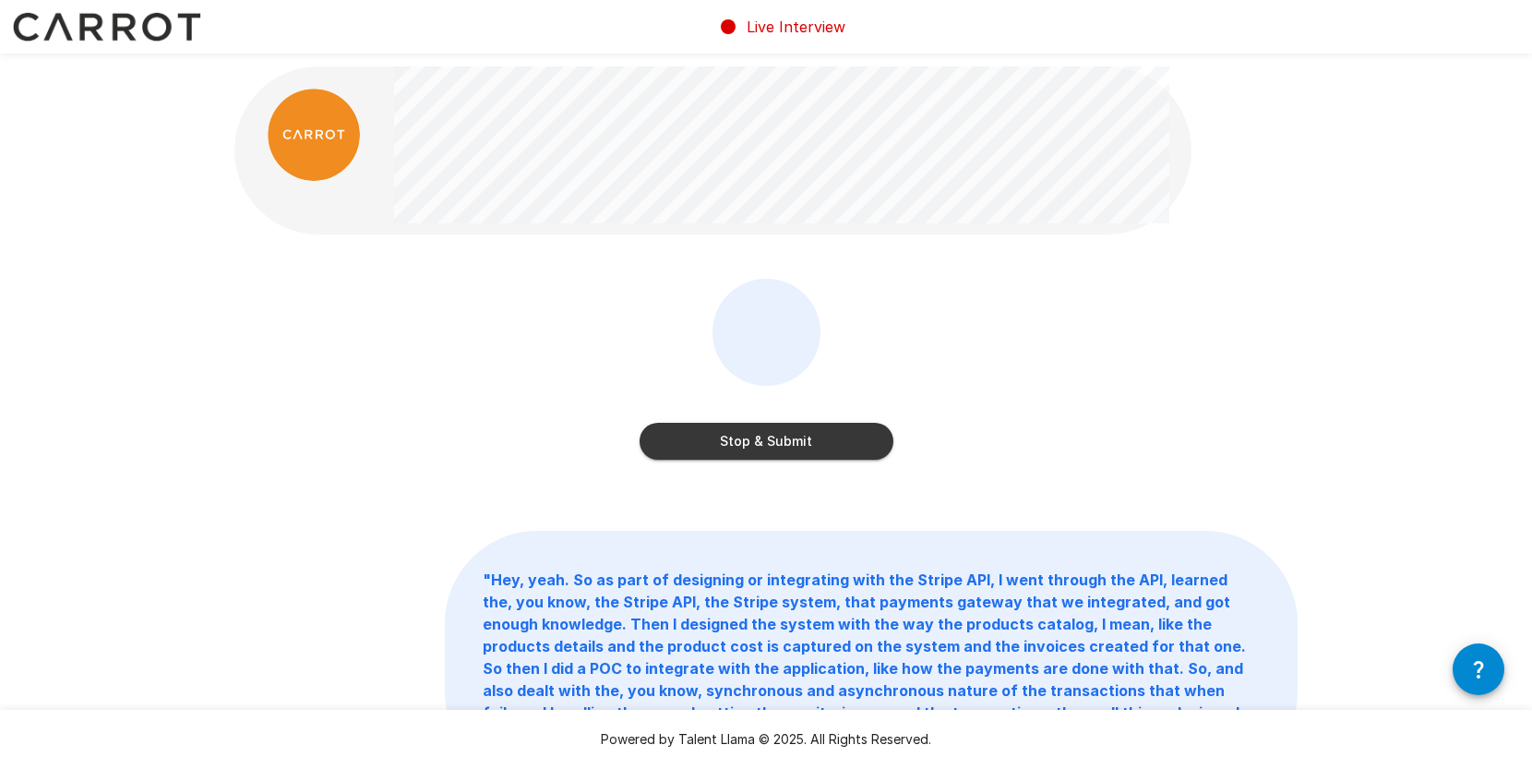
click at [743, 443] on button "Stop & Submit" at bounding box center [767, 441] width 254 height 37
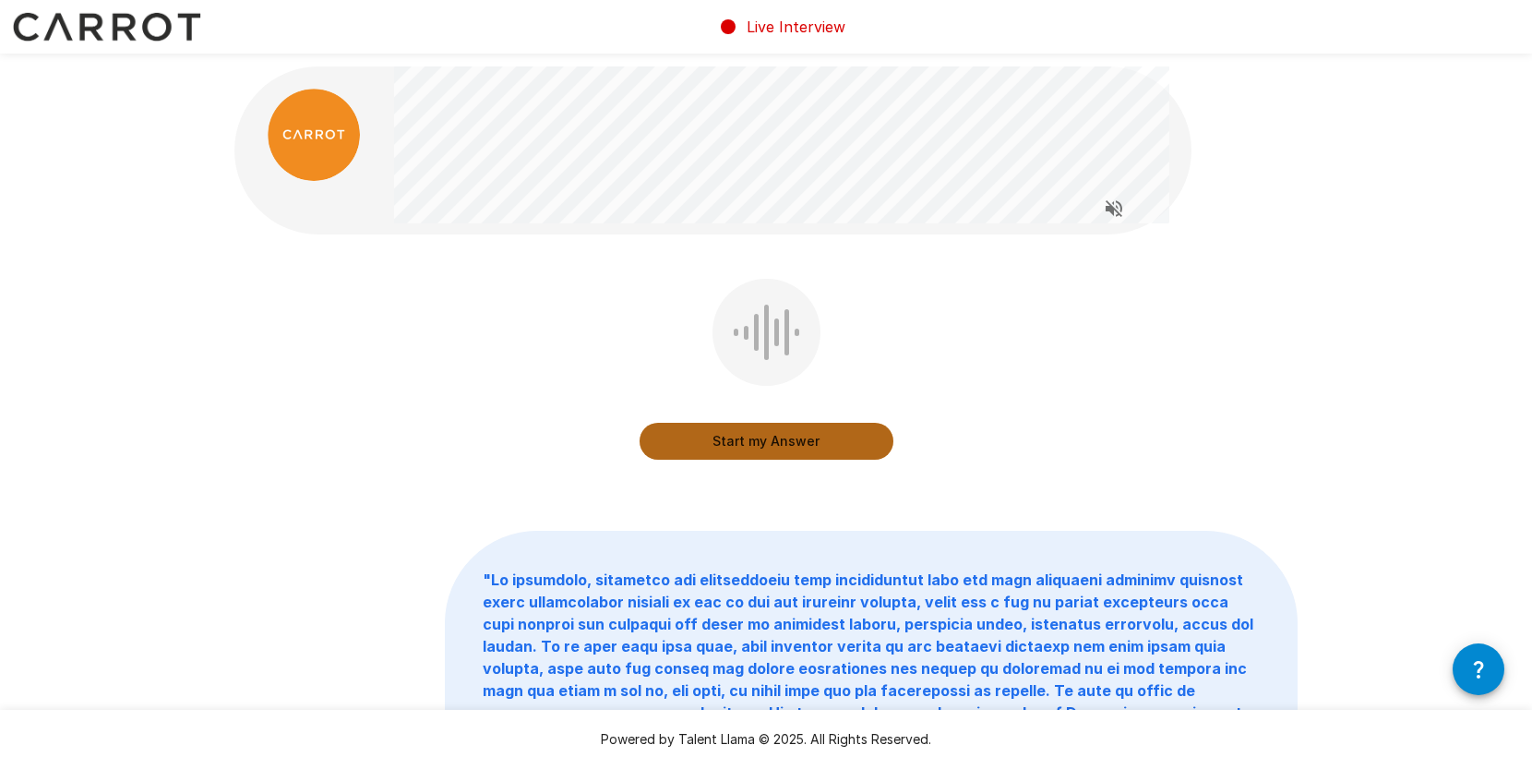
click at [743, 443] on button "Start my Answer" at bounding box center [767, 441] width 254 height 37
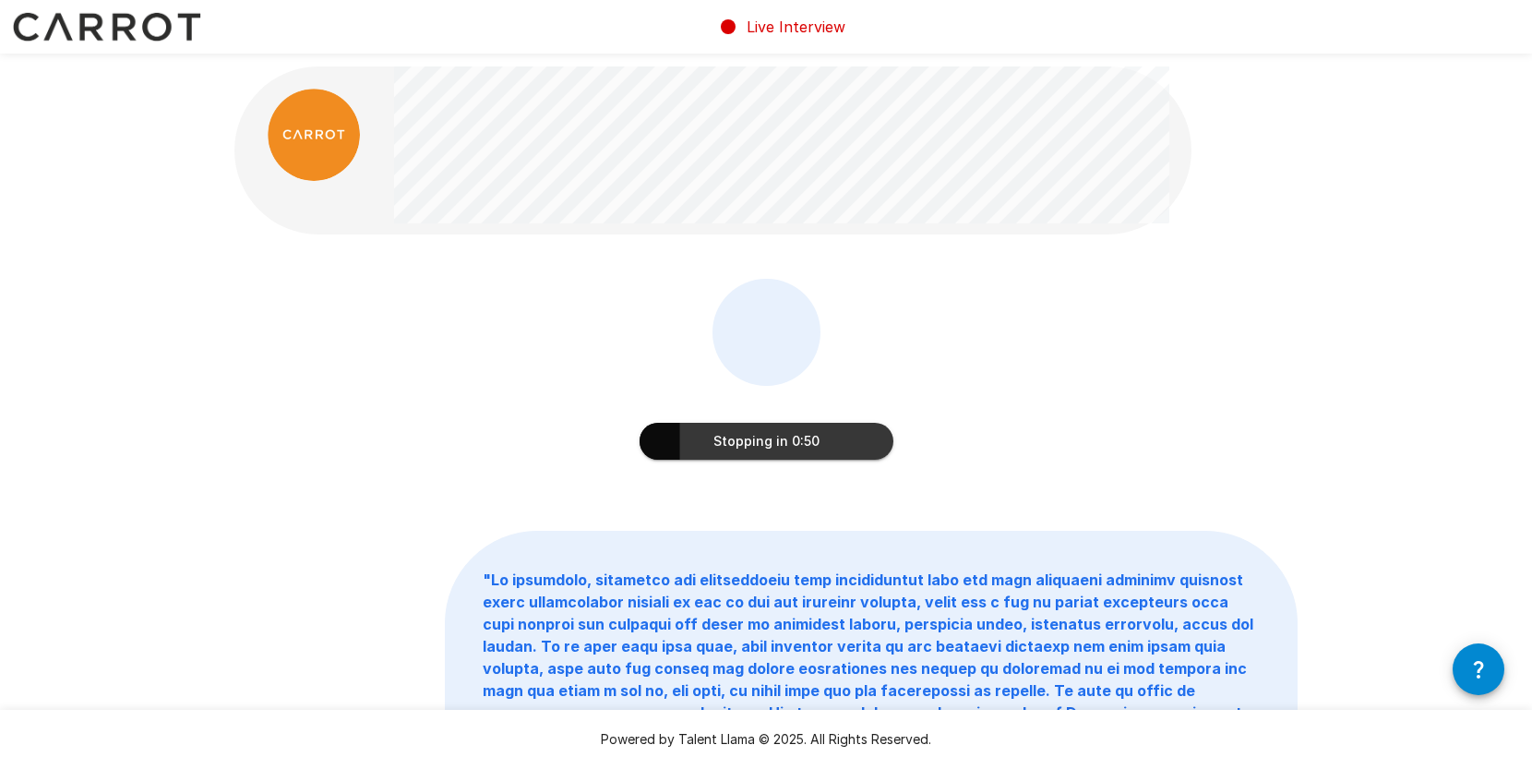
click at [803, 440] on button "Stopping in 0:50" at bounding box center [767, 441] width 254 height 37
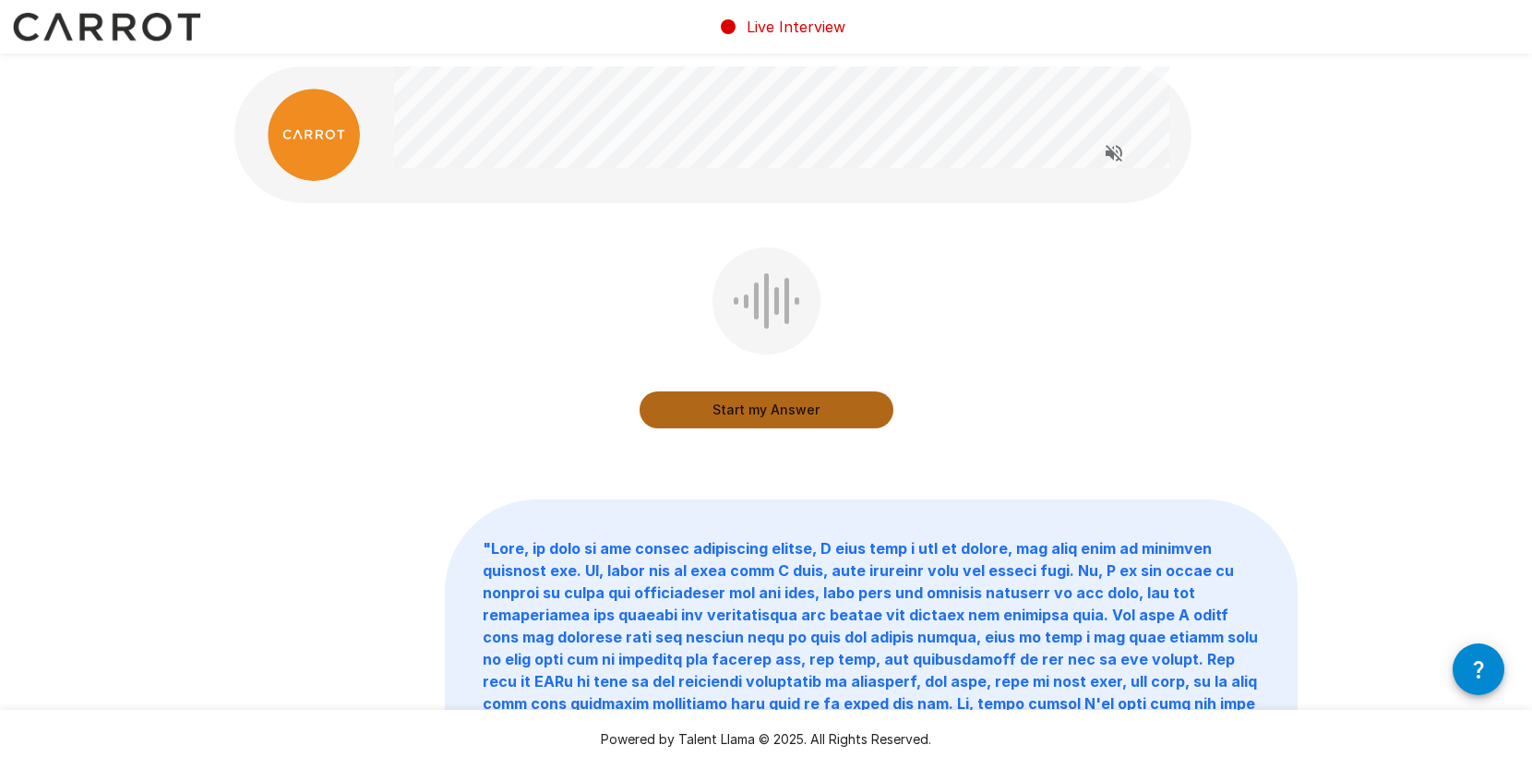
click at [794, 412] on button "Start my Answer" at bounding box center [767, 409] width 254 height 37
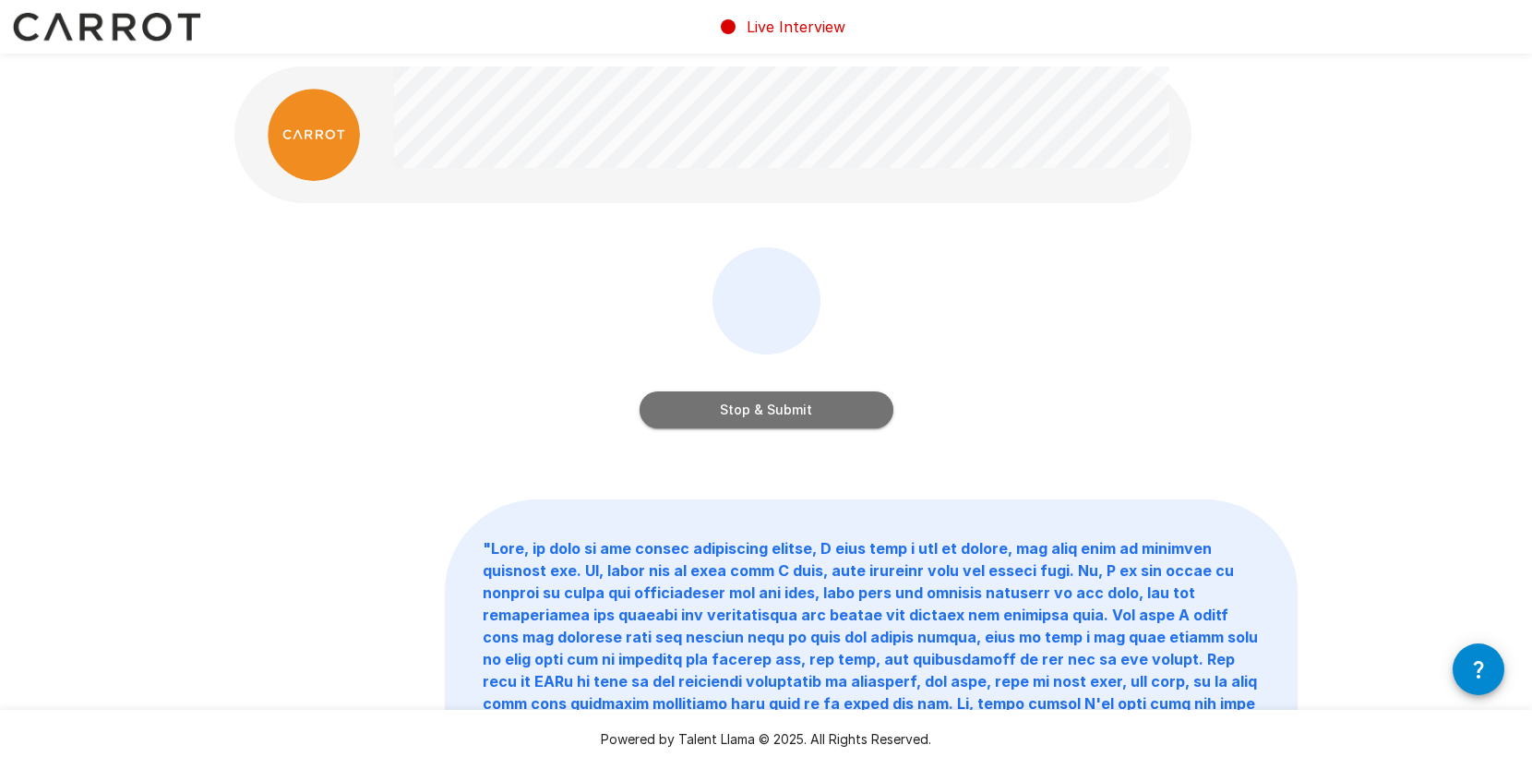
click at [794, 412] on button "Stop & Submit" at bounding box center [767, 409] width 254 height 37
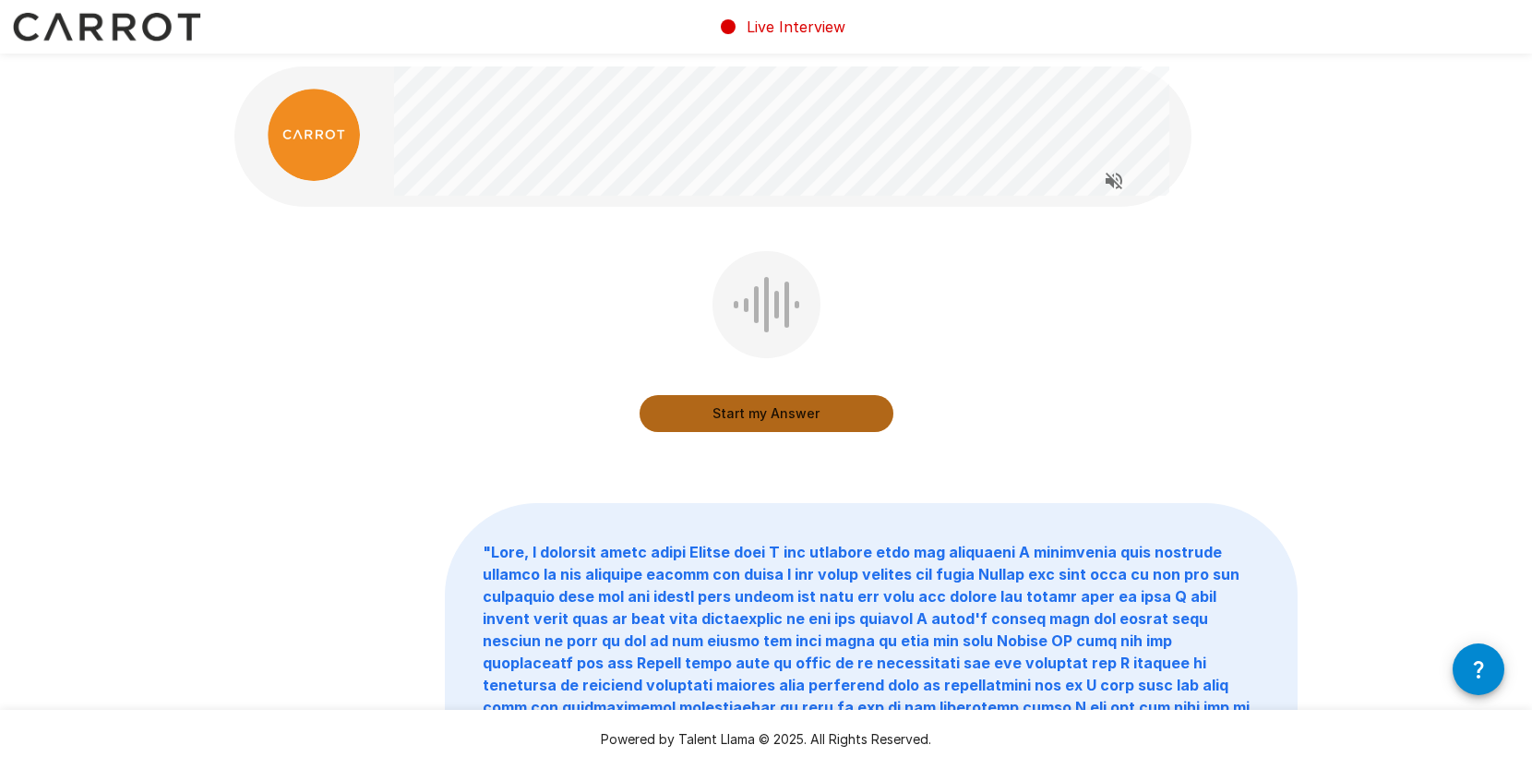
click at [797, 414] on button "Start my Answer" at bounding box center [767, 413] width 254 height 37
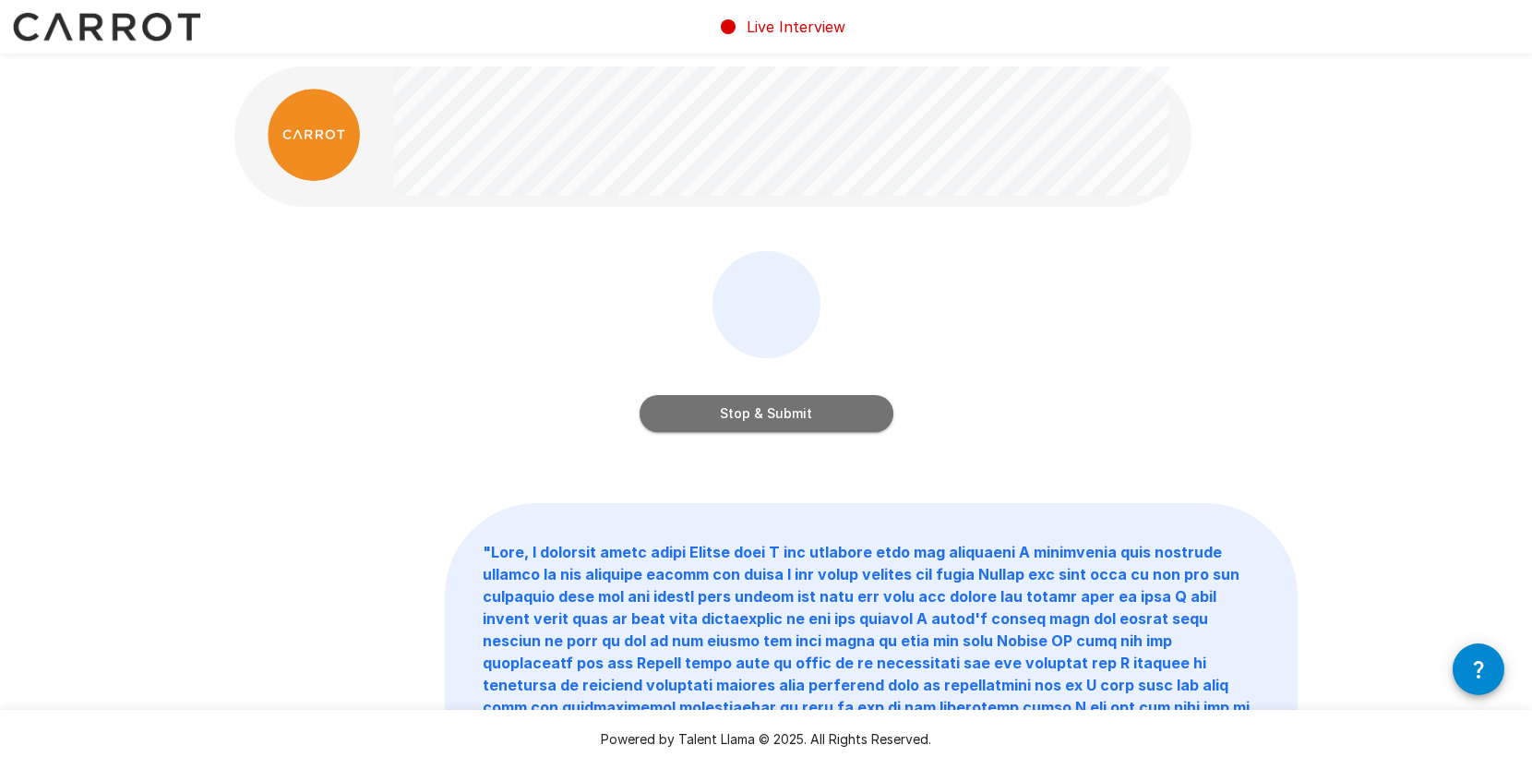
click at [777, 413] on button "Stop & Submit" at bounding box center [767, 413] width 254 height 37
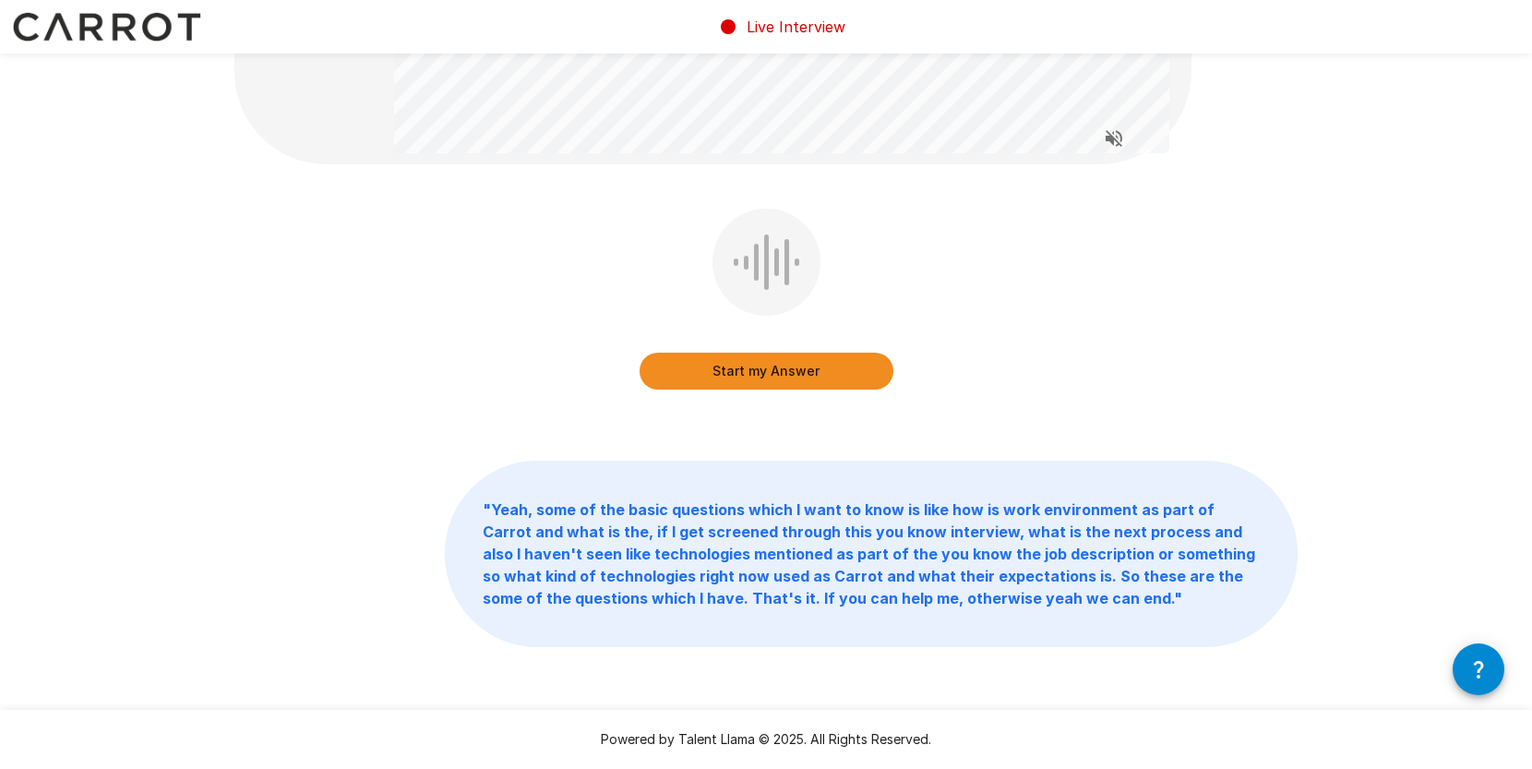
scroll to position [372, 0]
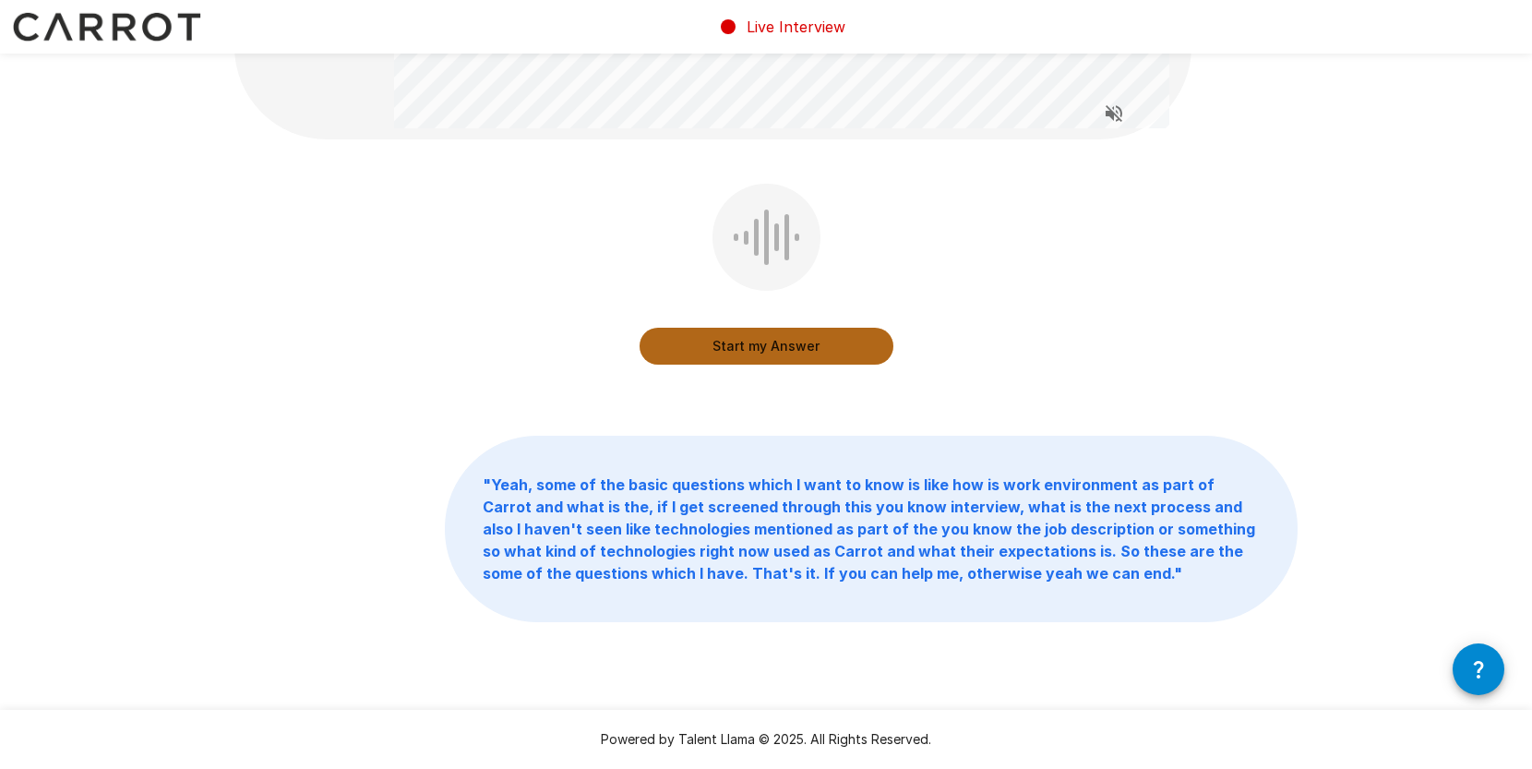
click at [811, 350] on button "Start my Answer" at bounding box center [767, 346] width 254 height 37
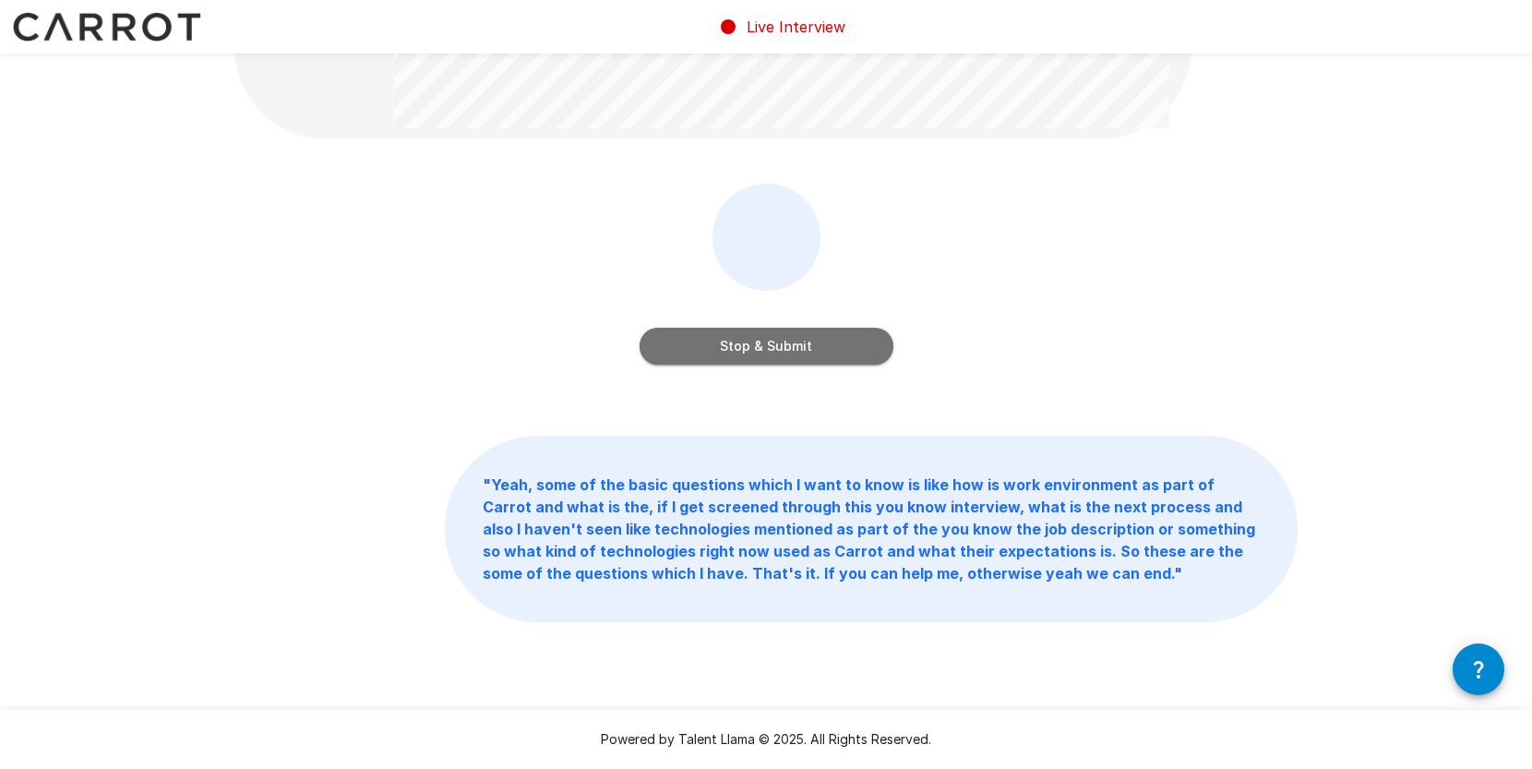
click at [858, 361] on button "Stop & Submit" at bounding box center [767, 346] width 254 height 37
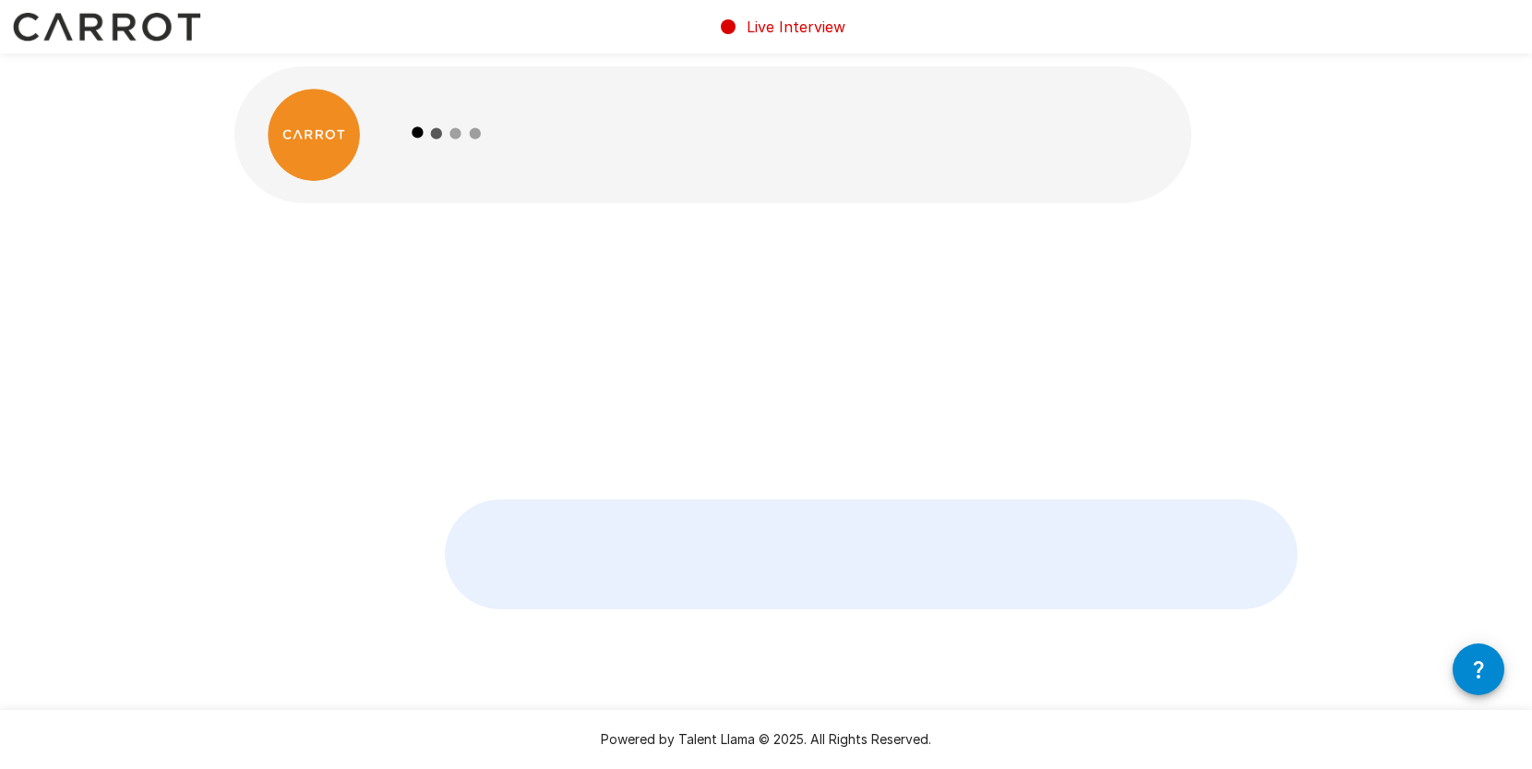
scroll to position [0, 0]
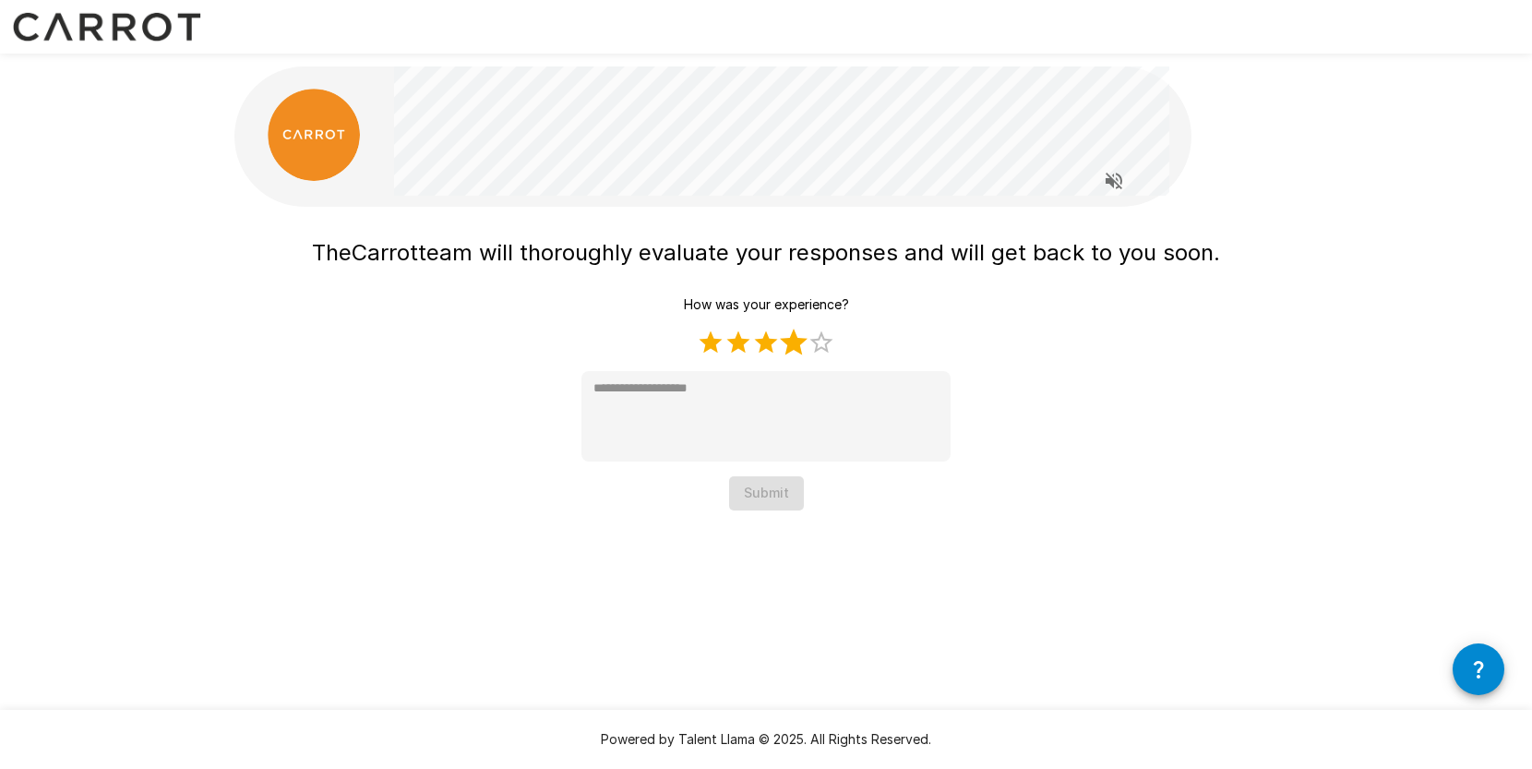
click at [795, 349] on label "4 Stars" at bounding box center [794, 343] width 28 height 28
type textarea "*"
click at [761, 486] on button "Submit" at bounding box center [766, 493] width 75 height 34
